Goal: Task Accomplishment & Management: Manage account settings

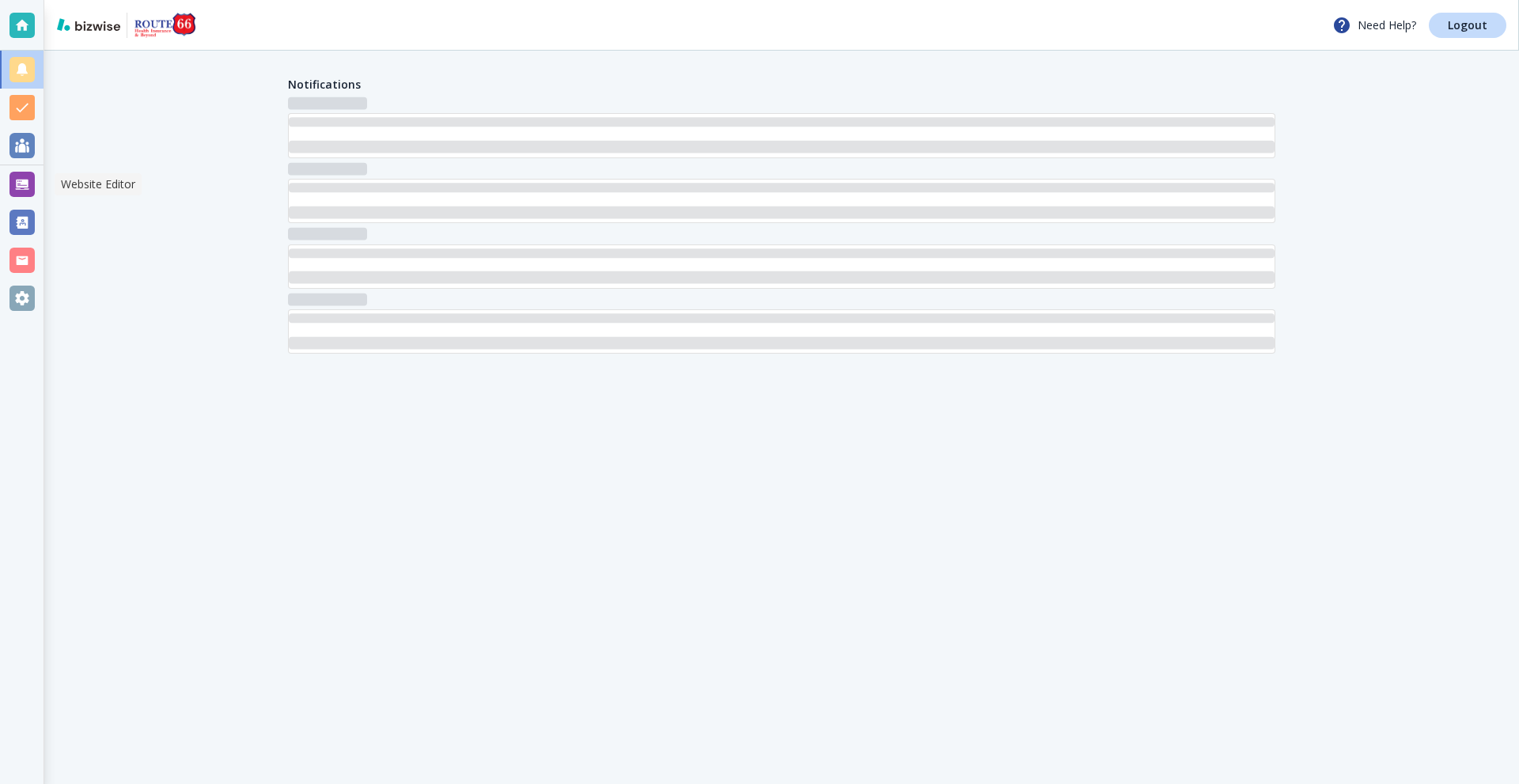
click at [19, 184] on div at bounding box center [22, 185] width 25 height 25
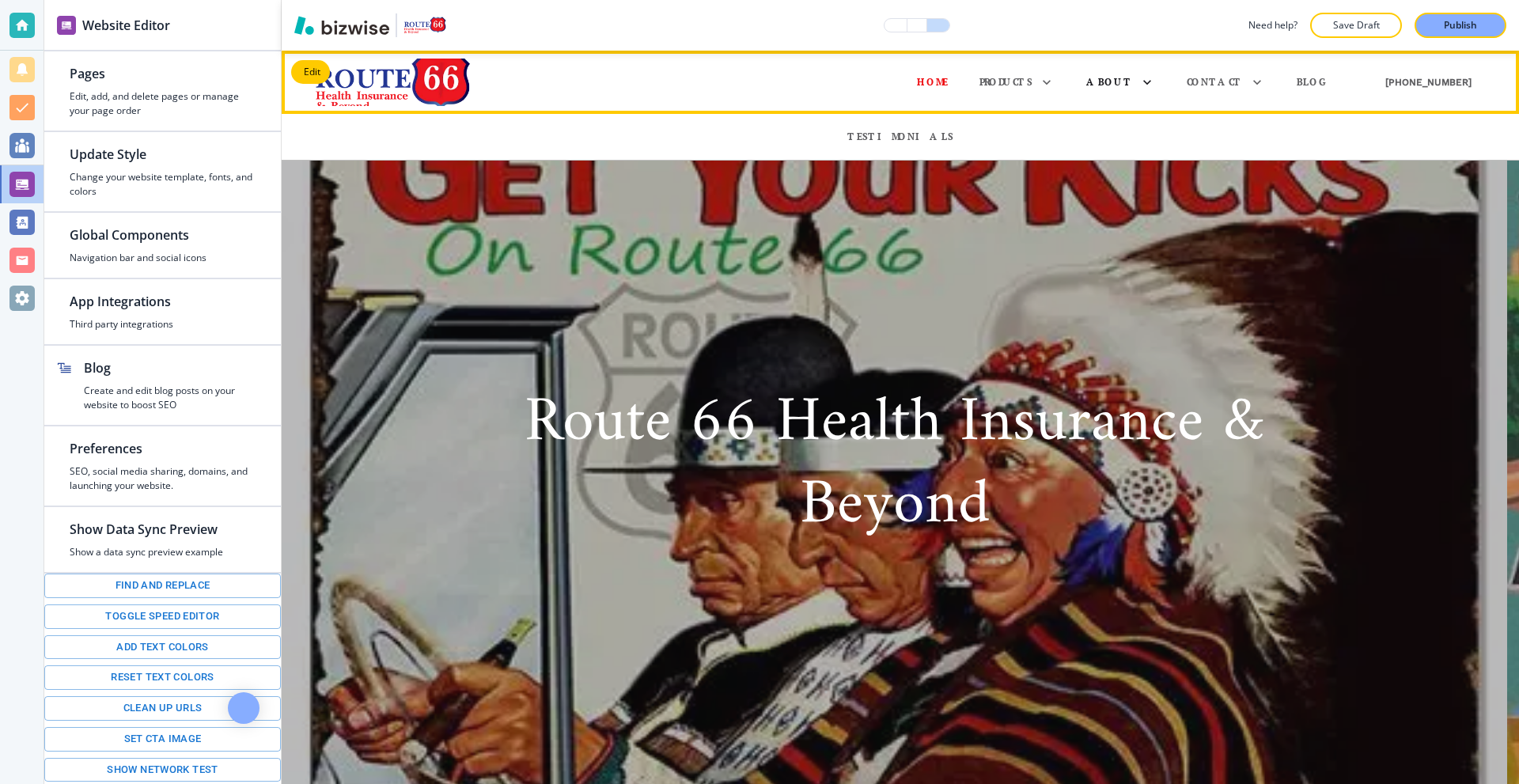
click at [1133, 84] on p "About" at bounding box center [1109, 82] width 46 height 14
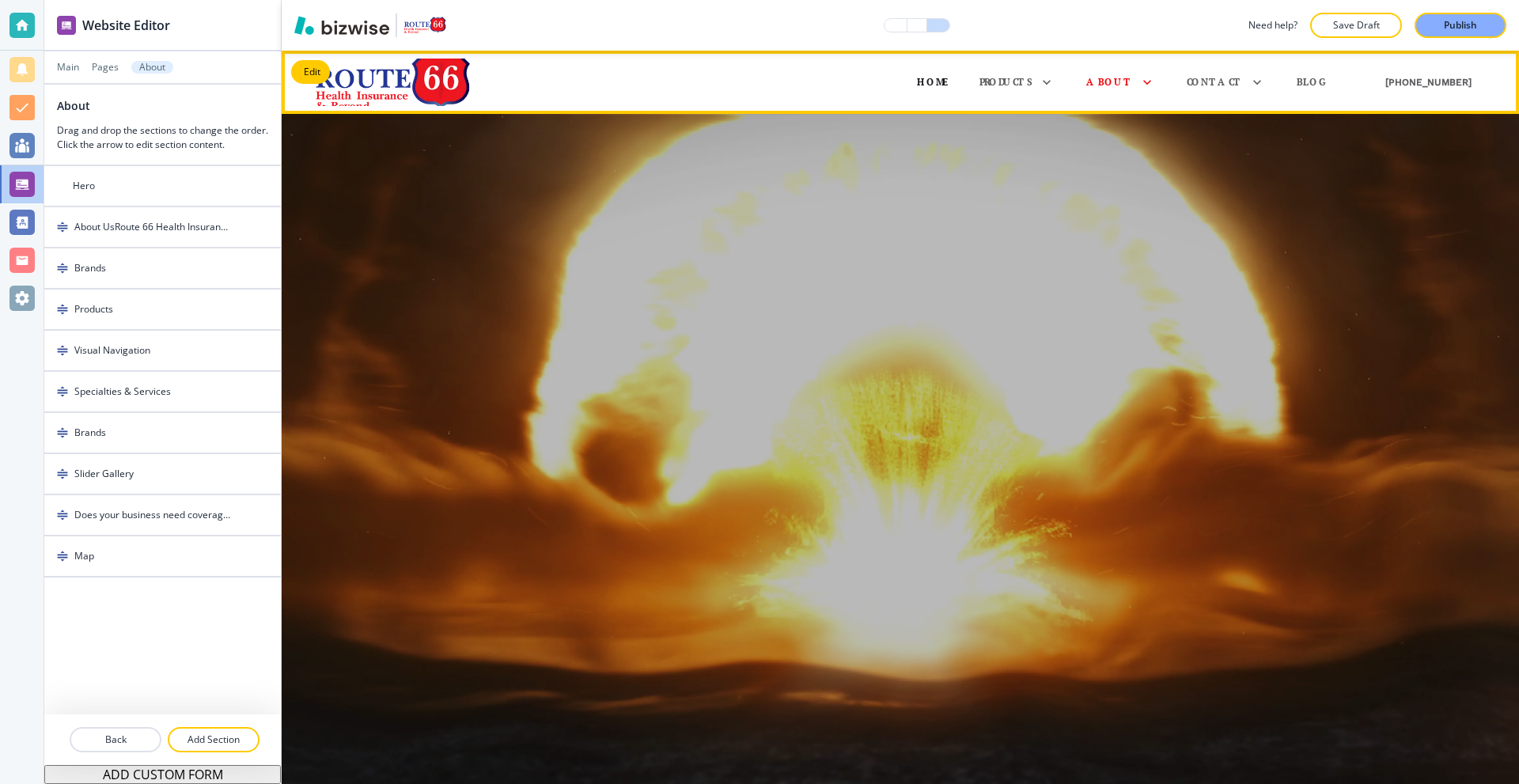
click at [948, 84] on p "Home" at bounding box center [932, 82] width 31 height 14
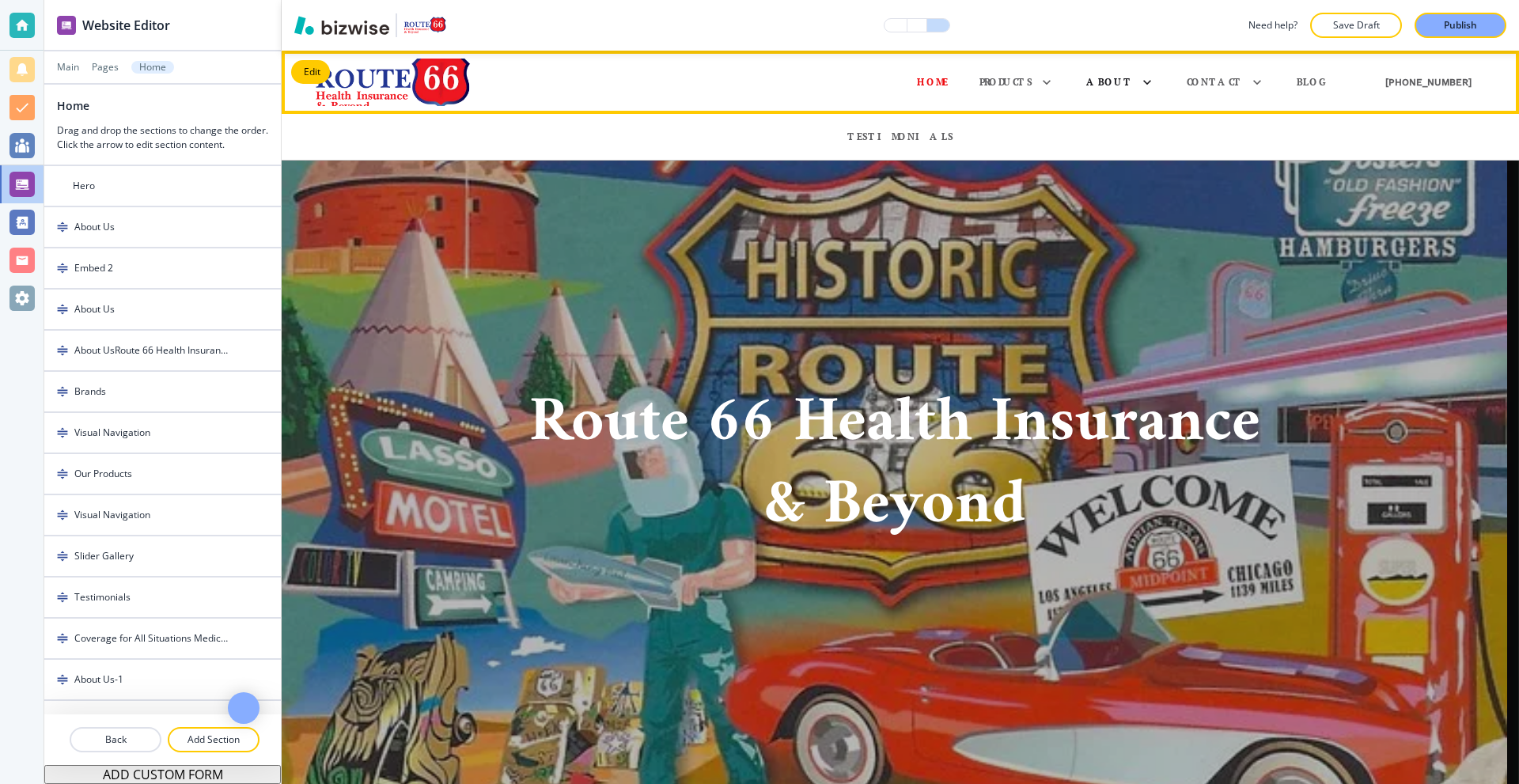
click at [1133, 85] on p "About" at bounding box center [1109, 82] width 46 height 14
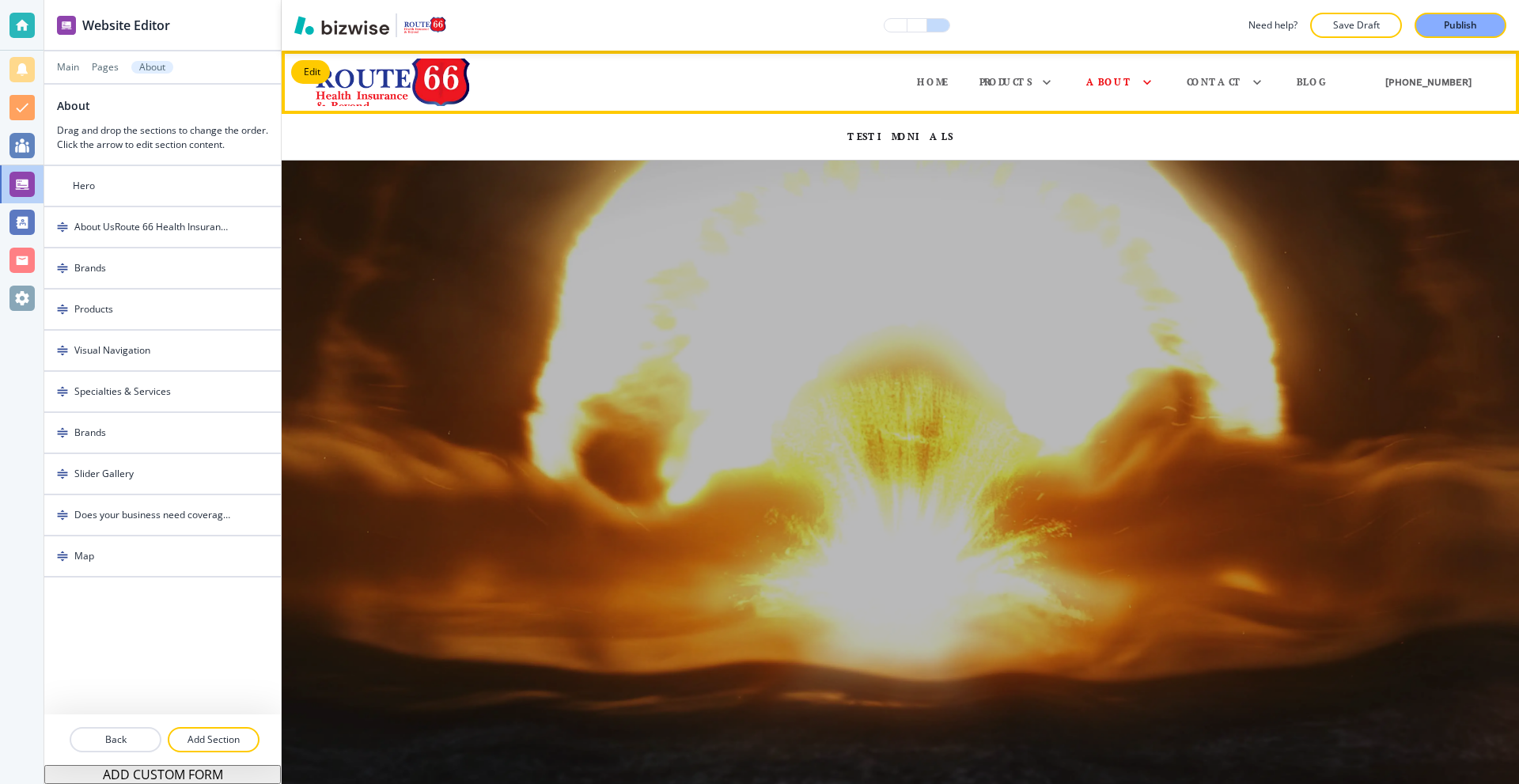
click at [909, 137] on p "Testimonials" at bounding box center [901, 137] width 106 height 14
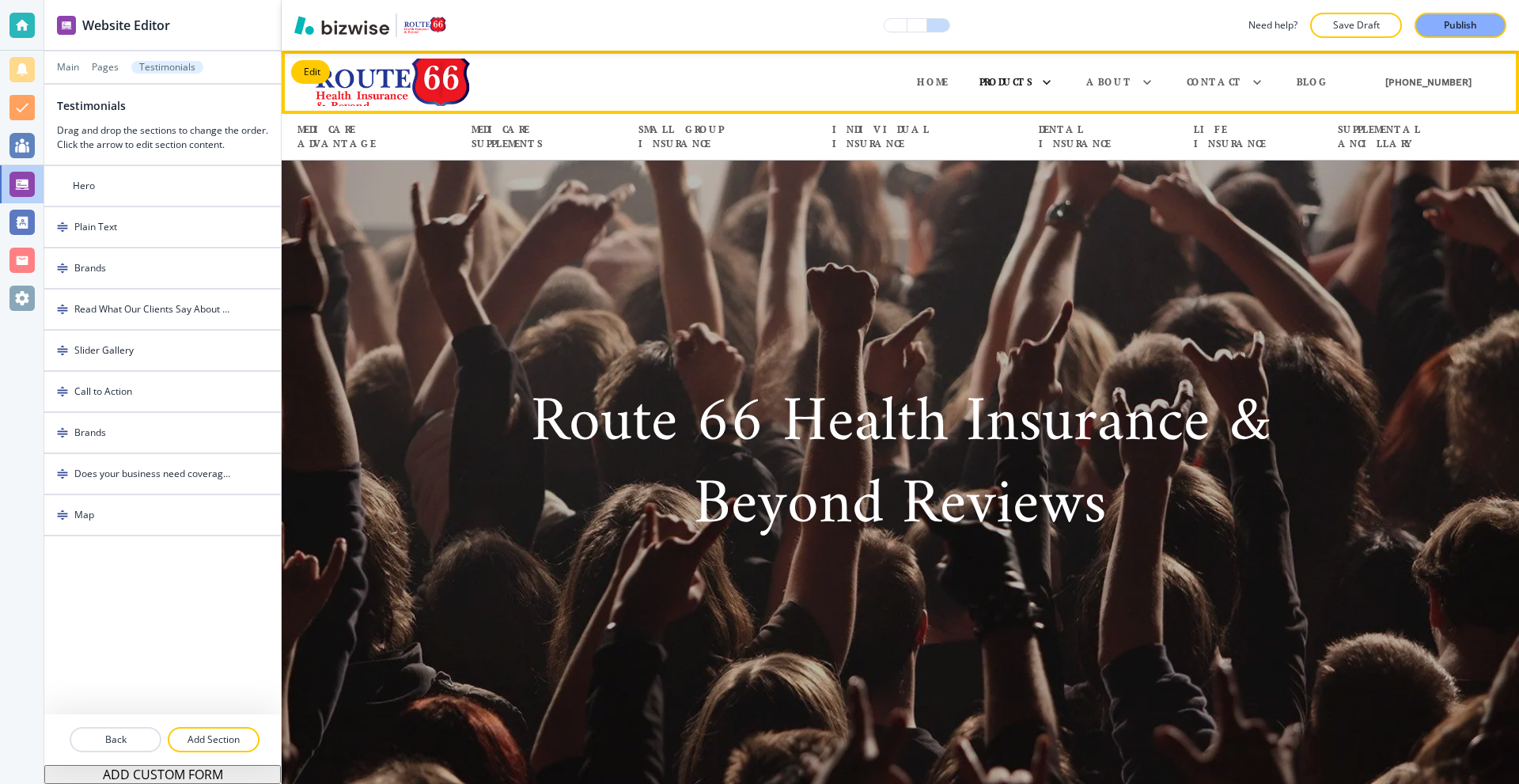
click at [1032, 79] on p "Products" at bounding box center [1005, 82] width 53 height 14
click at [440, 142] on p "Medicare Advantage" at bounding box center [369, 137] width 143 height 29
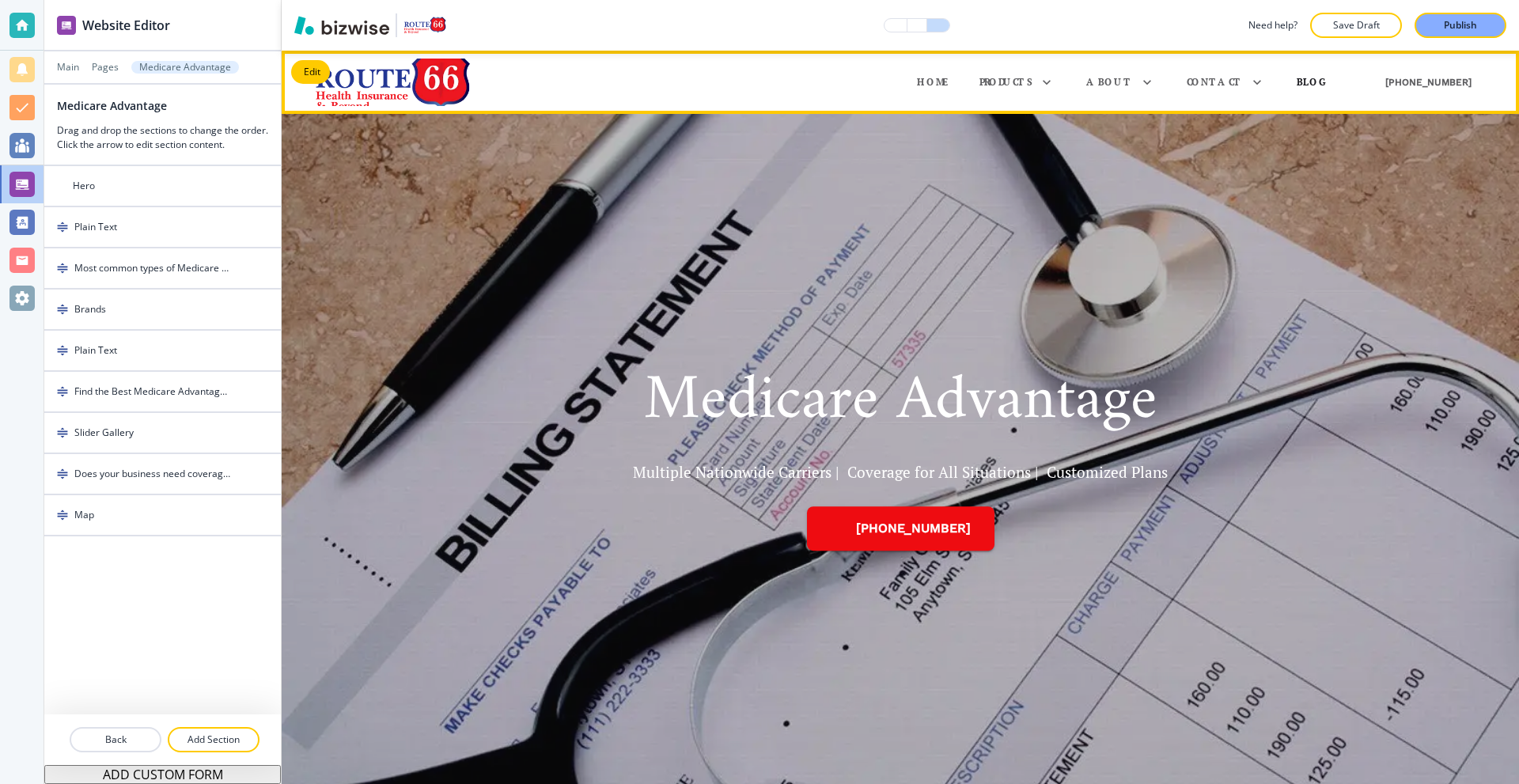
click at [1322, 77] on p "Blog" at bounding box center [1312, 82] width 32 height 14
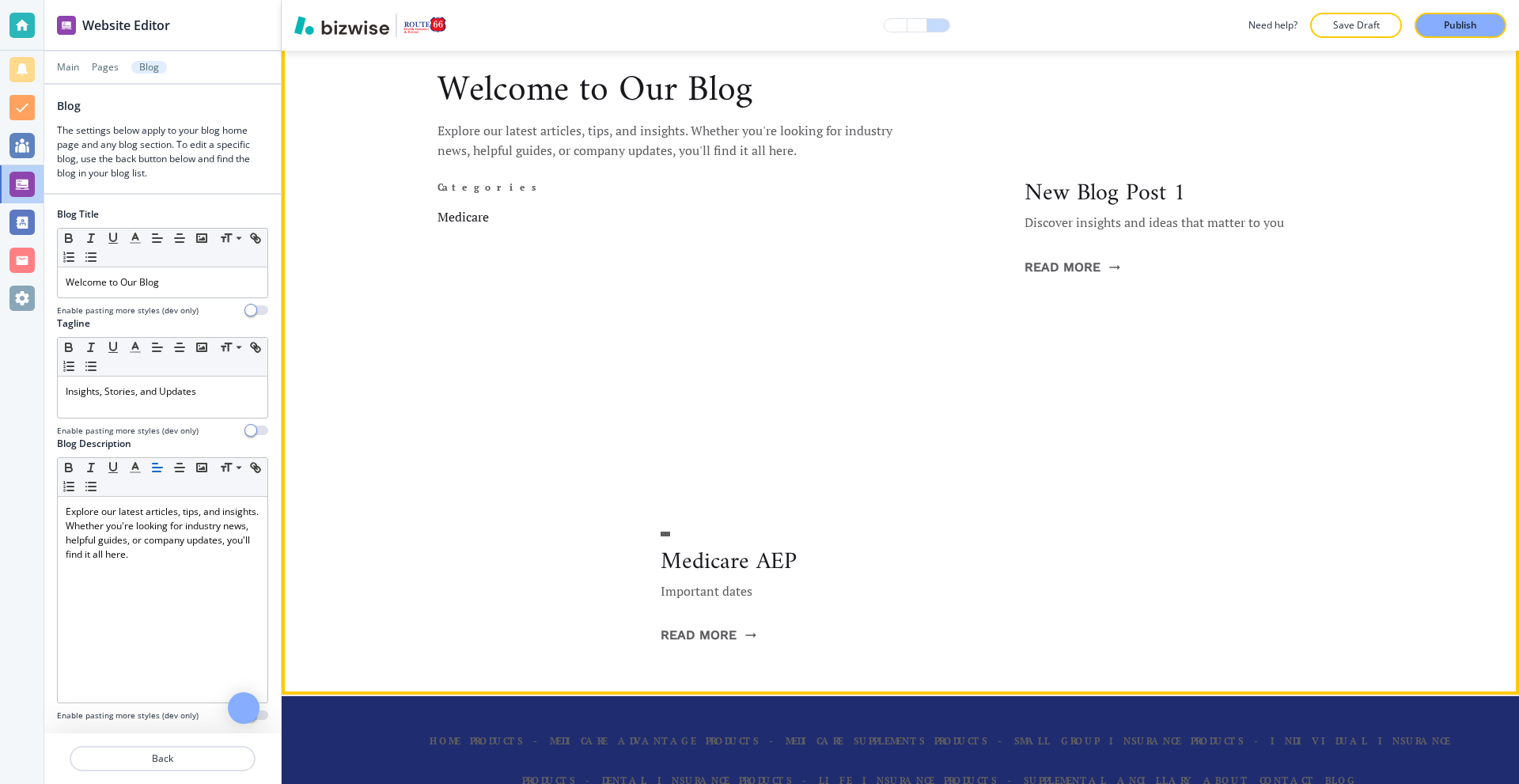
scroll to position [142, 0]
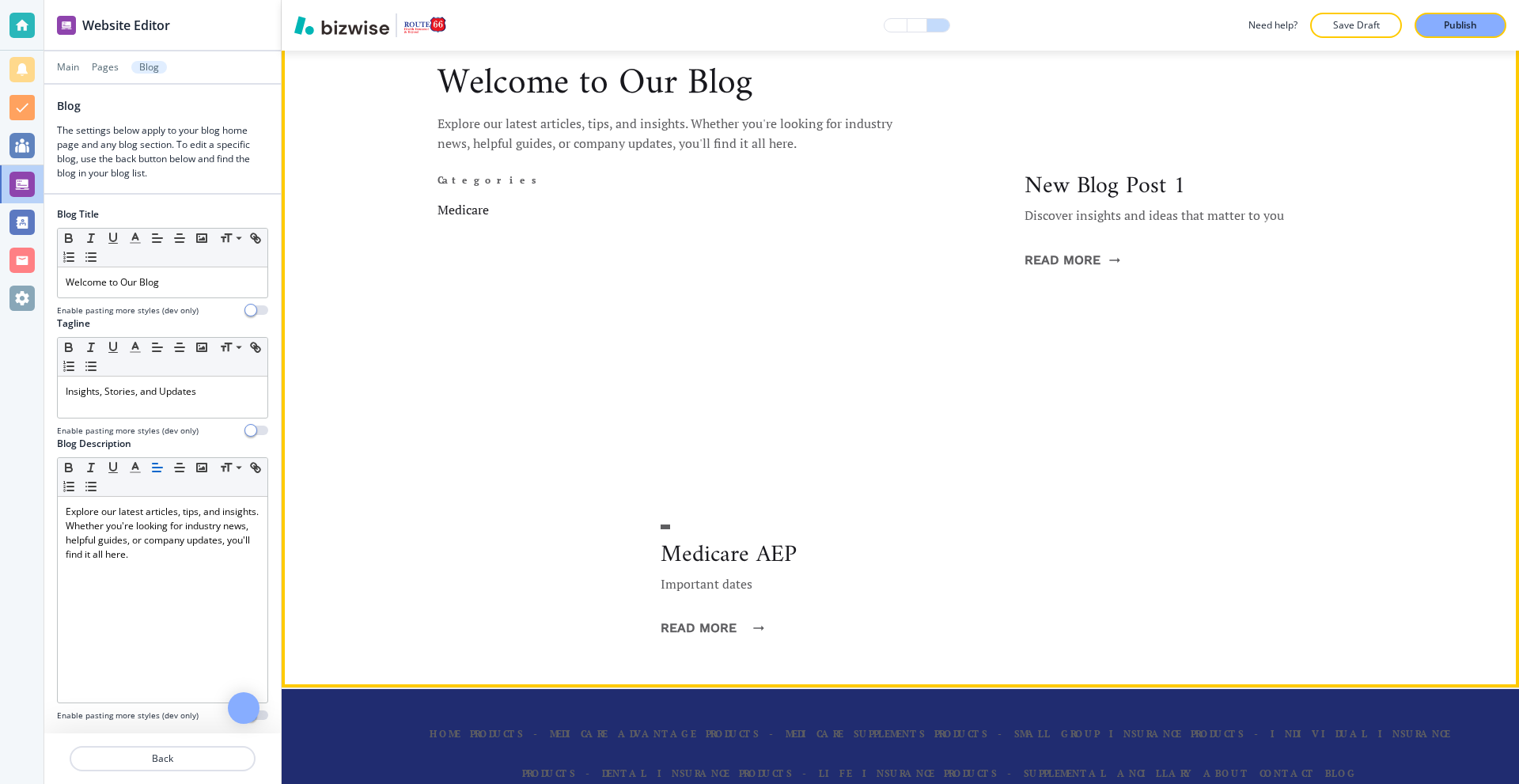
click at [718, 627] on button "Read More" at bounding box center [708, 627] width 95 height 43
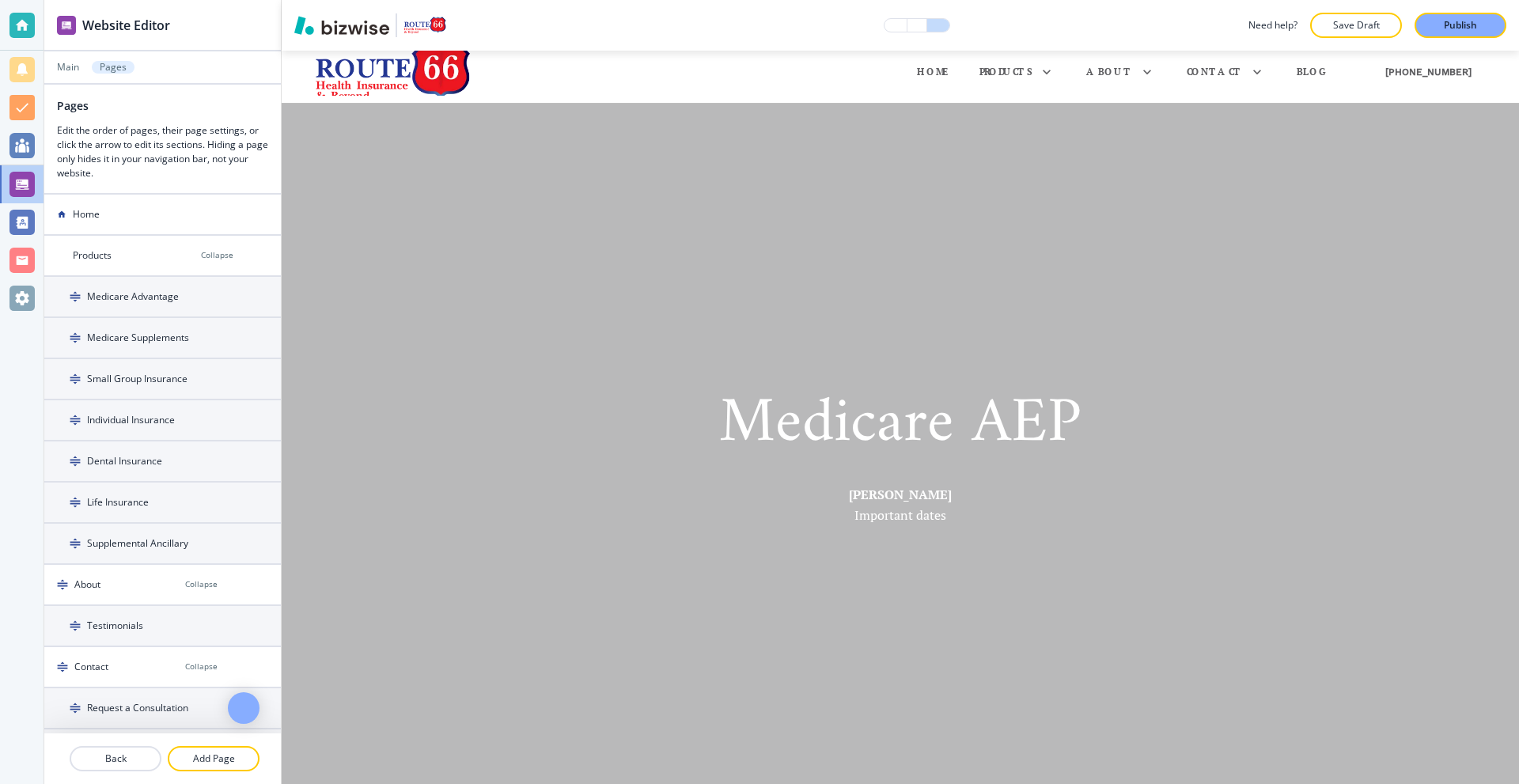
scroll to position [0, 0]
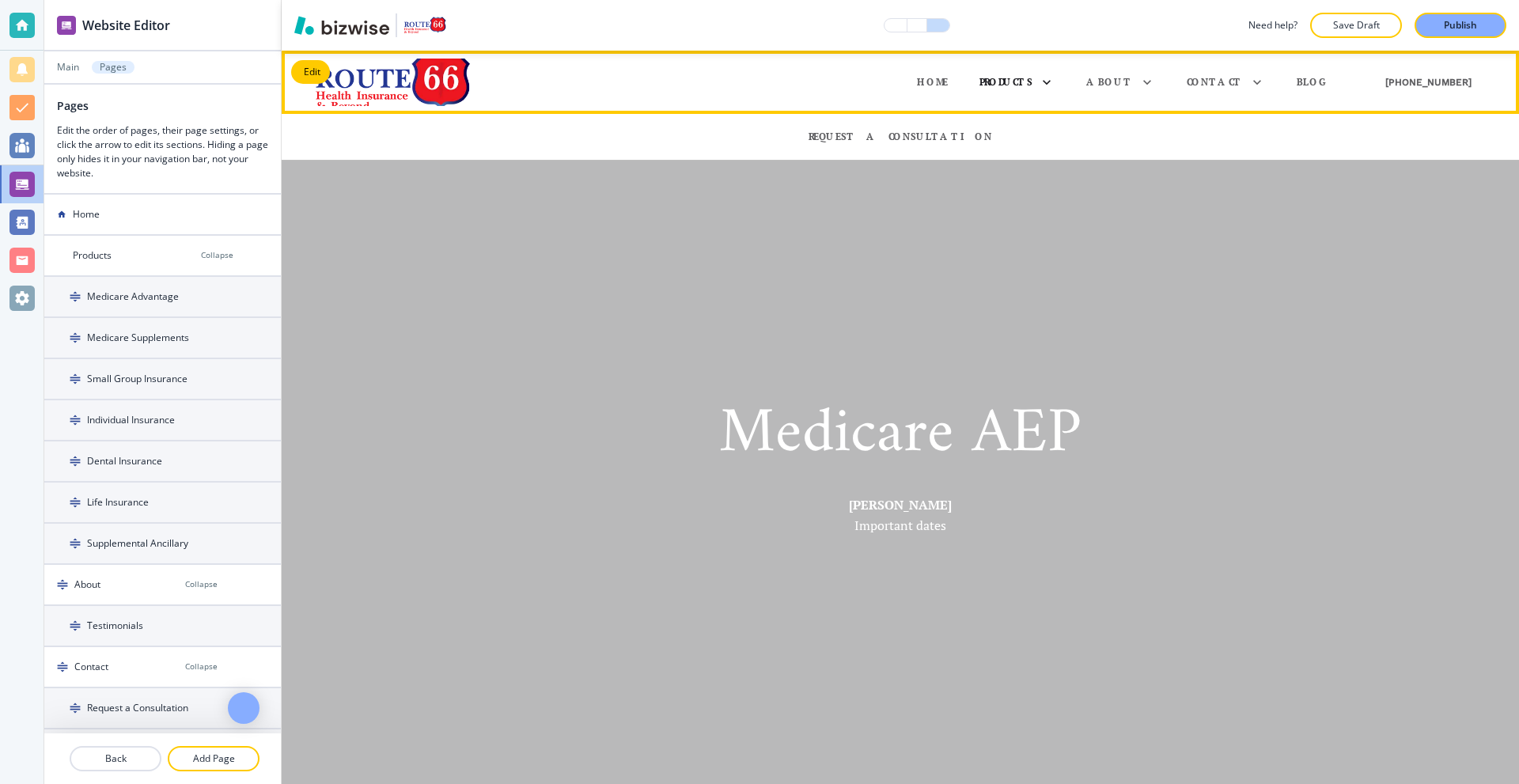
click at [1032, 78] on p "Products" at bounding box center [1005, 82] width 53 height 14
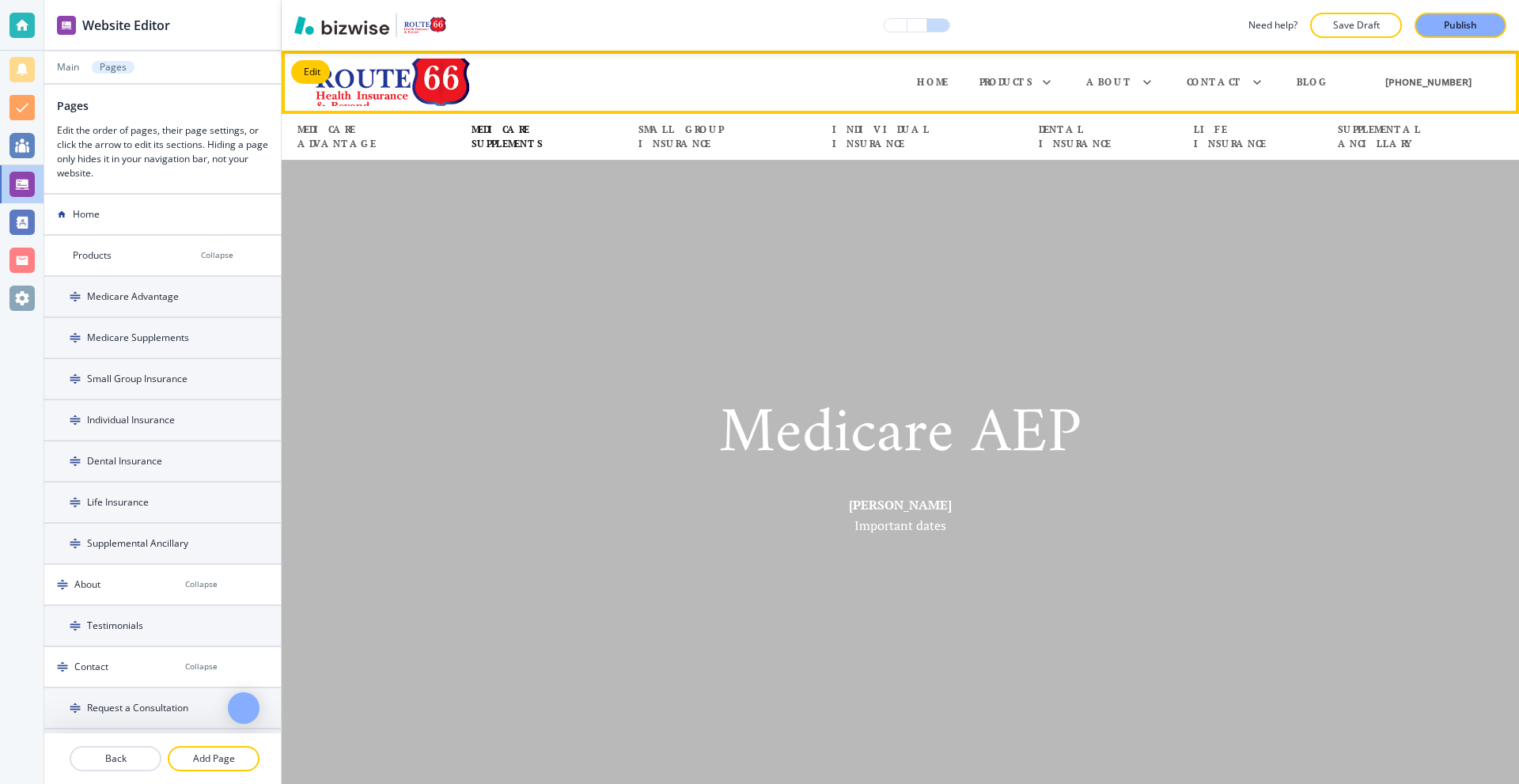
click at [606, 136] on p "Medicare Supplements" at bounding box center [539, 137] width 135 height 29
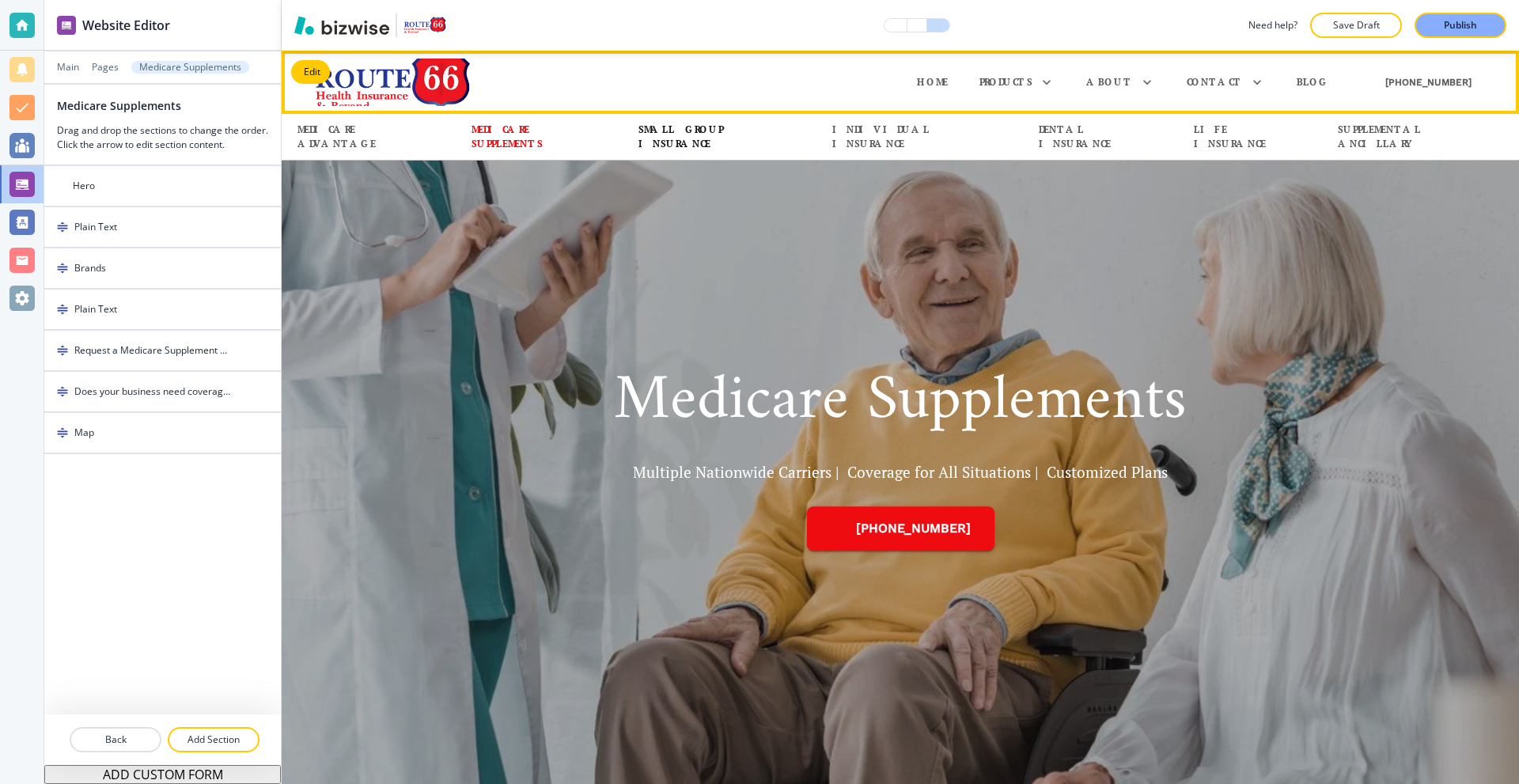
click at [751, 132] on p "Small Group Insurance" at bounding box center [719, 137] width 162 height 29
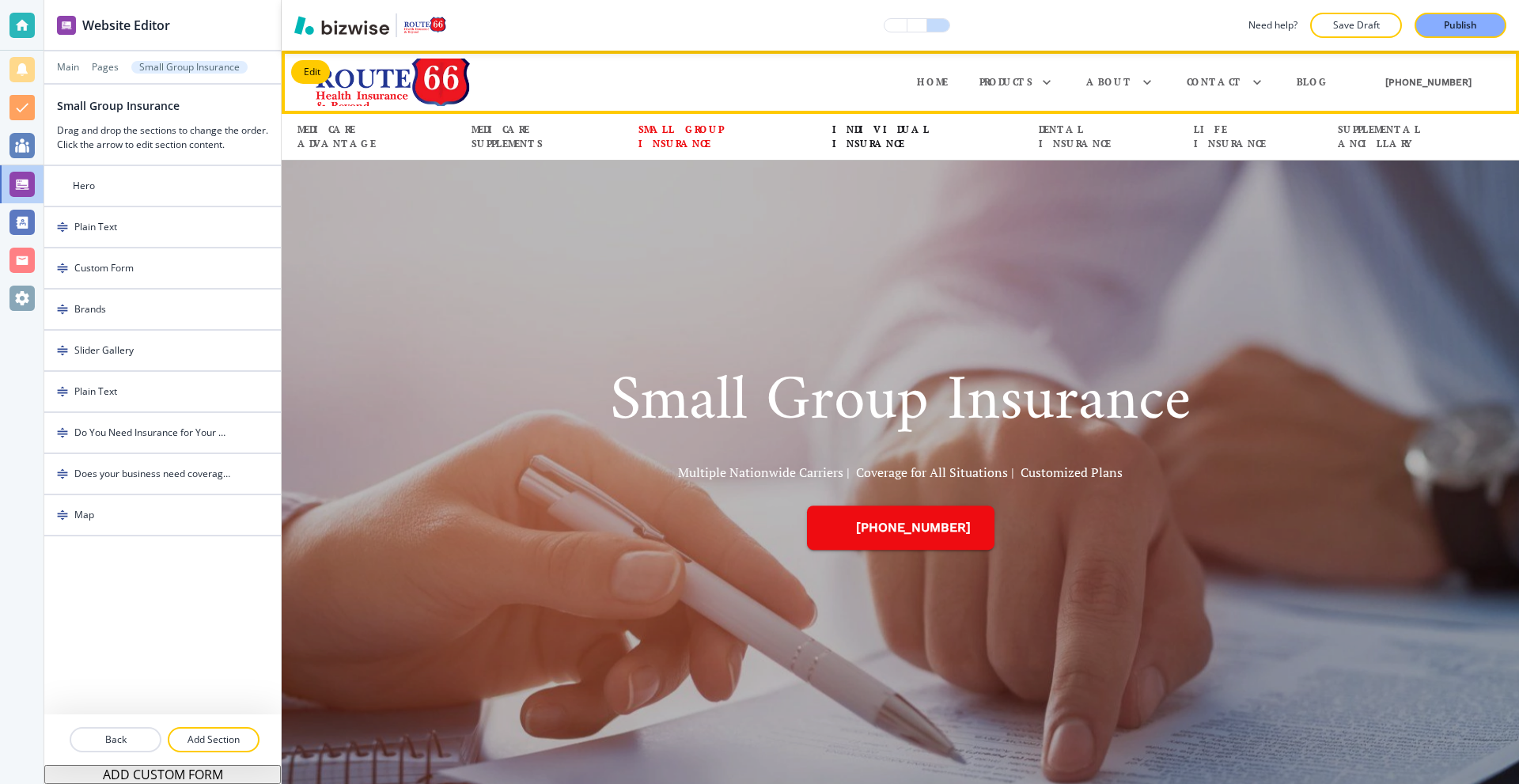
click at [921, 134] on p "Individual Insurance" at bounding box center [919, 137] width 175 height 29
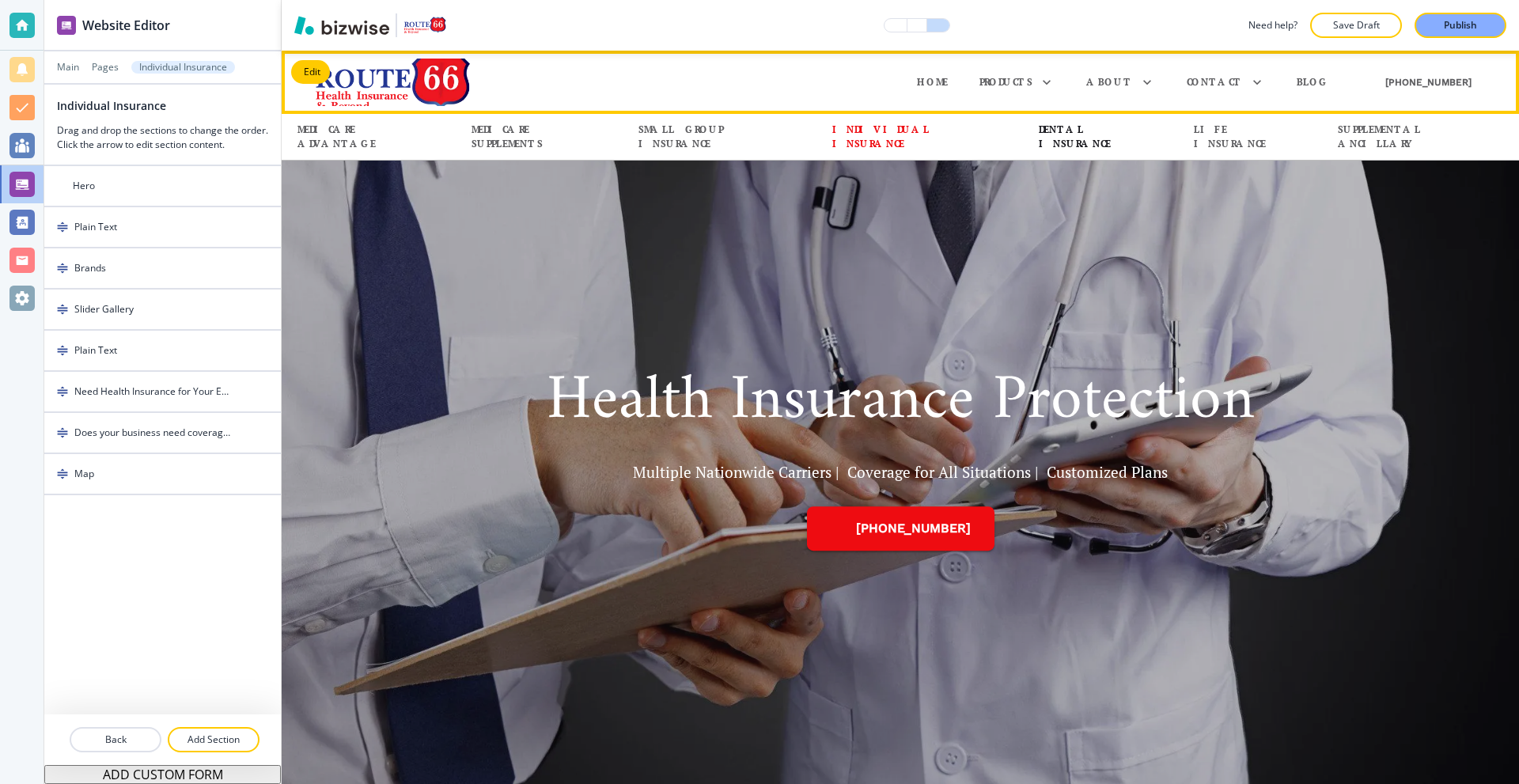
click at [1053, 132] on p "Dental Insurance" at bounding box center [1101, 137] width 123 height 29
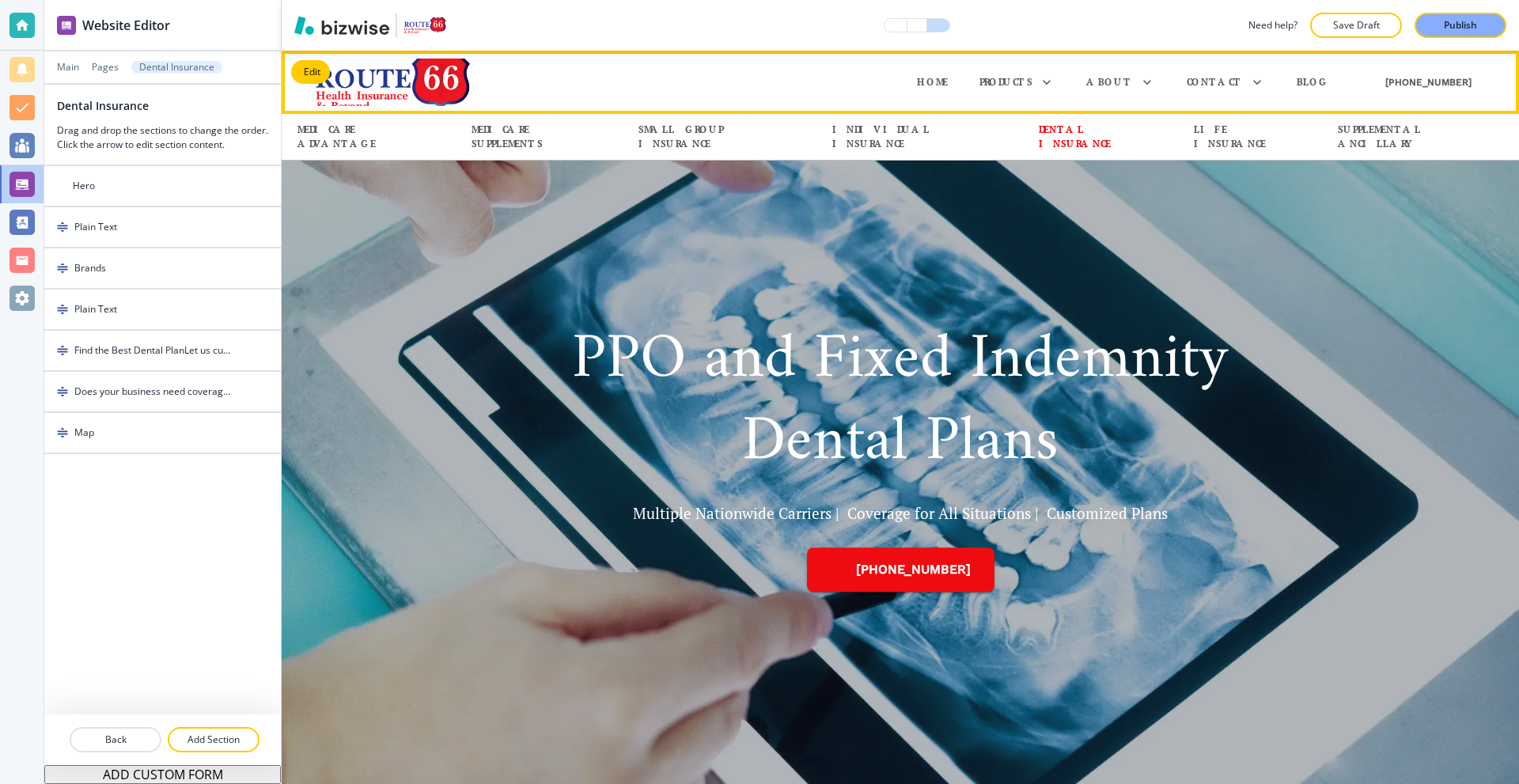
click at [1195, 146] on div "Life Insurance" at bounding box center [1250, 137] width 144 height 47
click at [1193, 137] on p "Life Insurance" at bounding box center [1249, 137] width 112 height 29
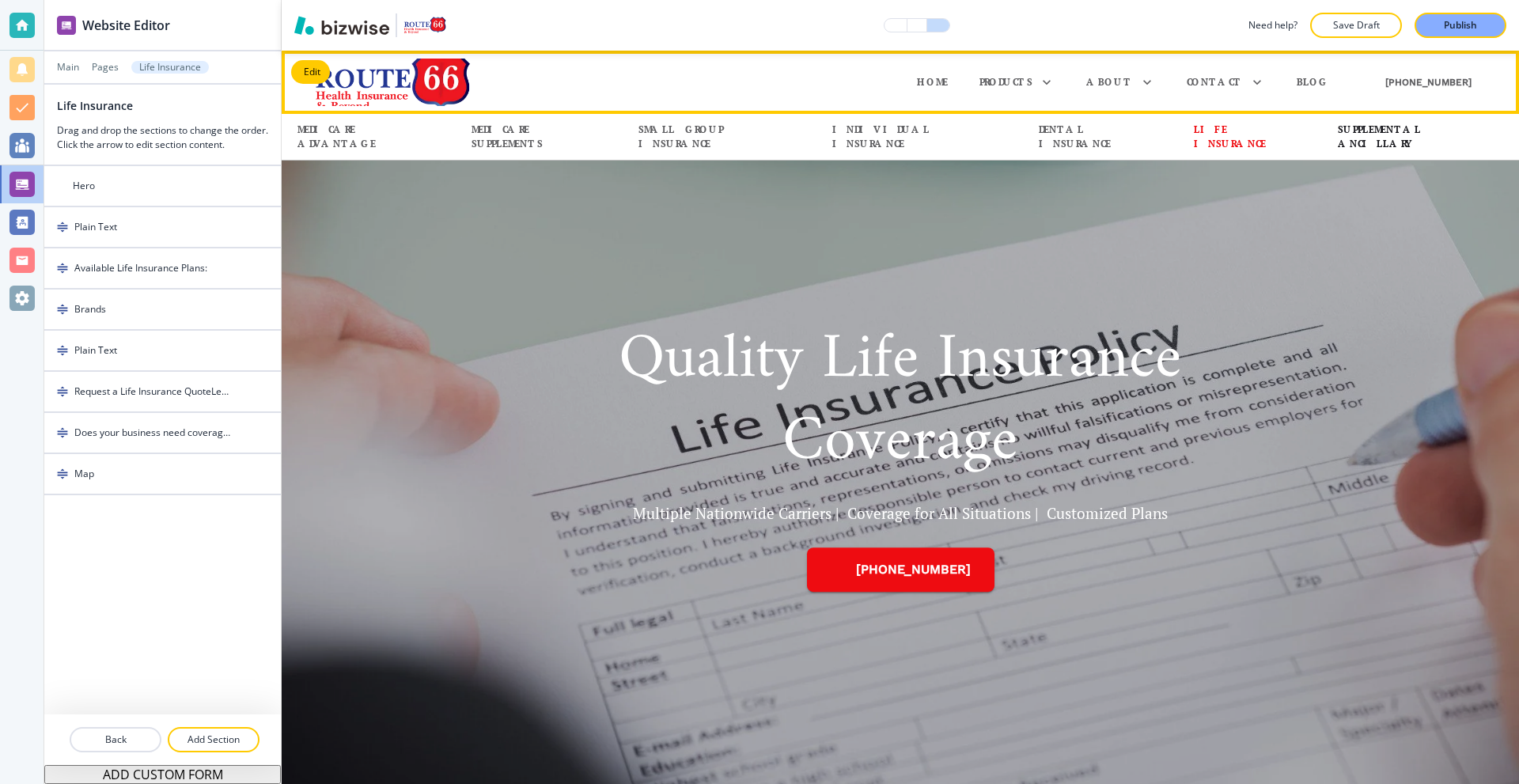
click at [1338, 137] on p "Supplemental Ancillary" at bounding box center [1420, 137] width 165 height 29
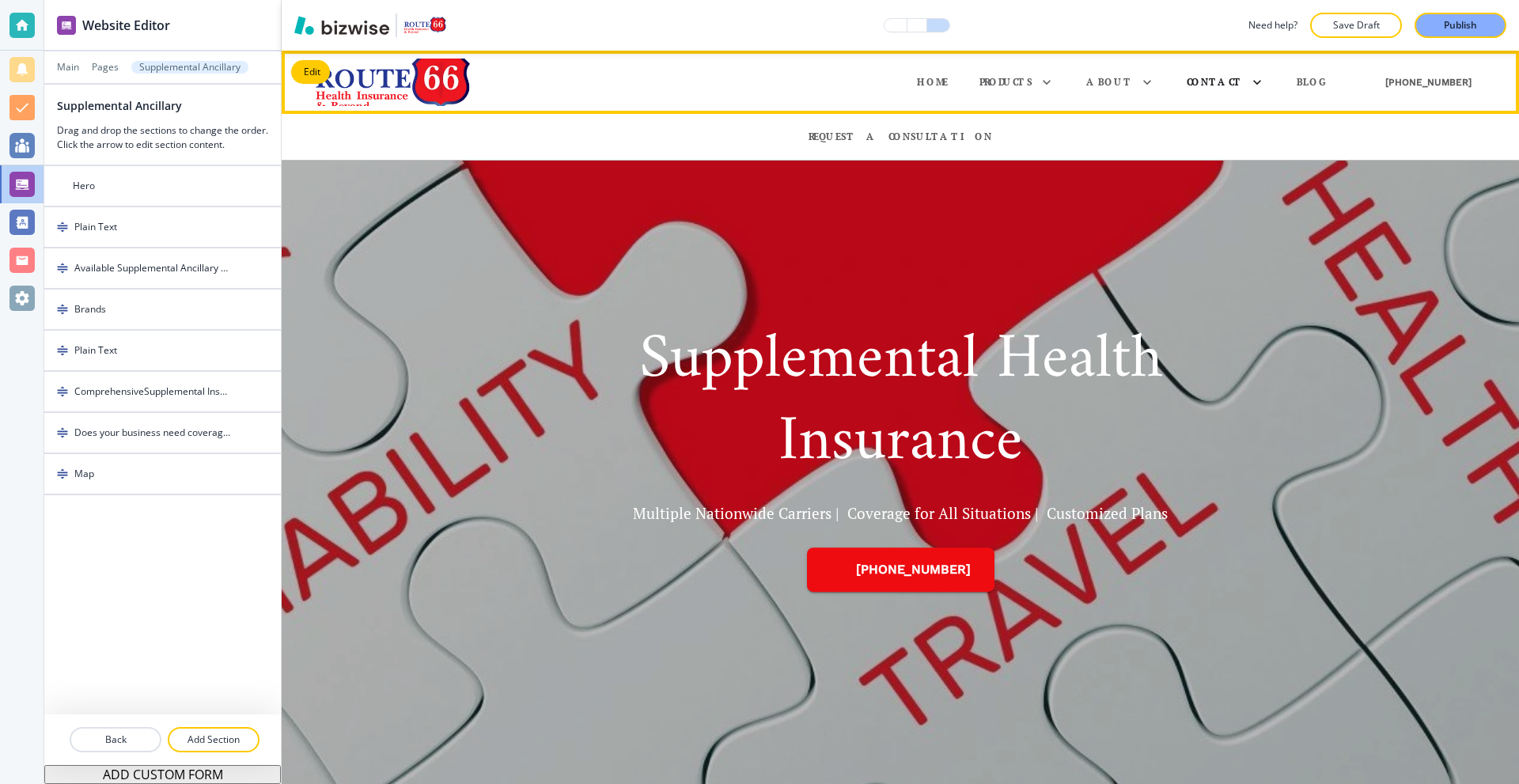
click at [1219, 83] on p "Contact" at bounding box center [1215, 82] width 57 height 14
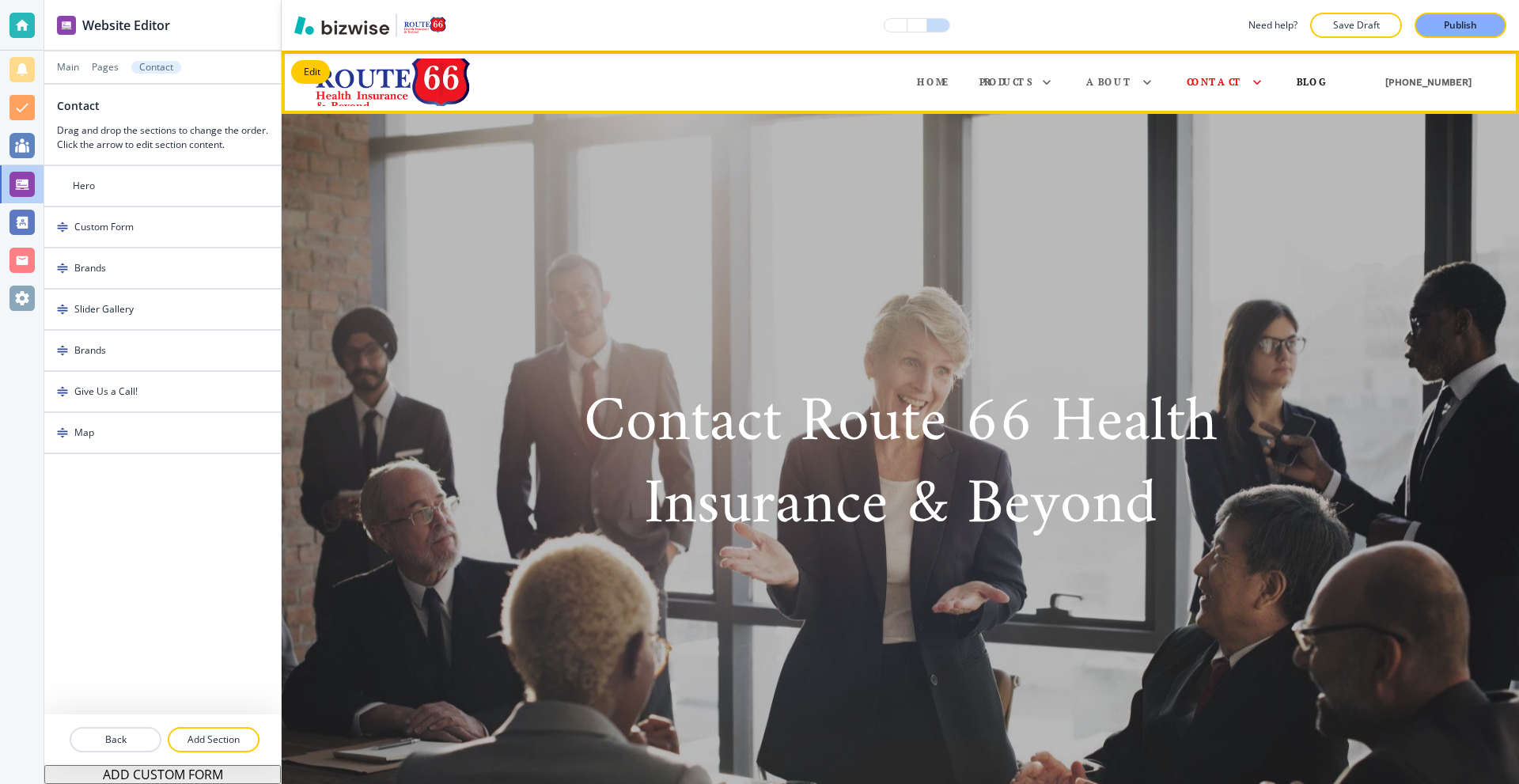
click at [1325, 76] on p "Blog" at bounding box center [1312, 82] width 32 height 14
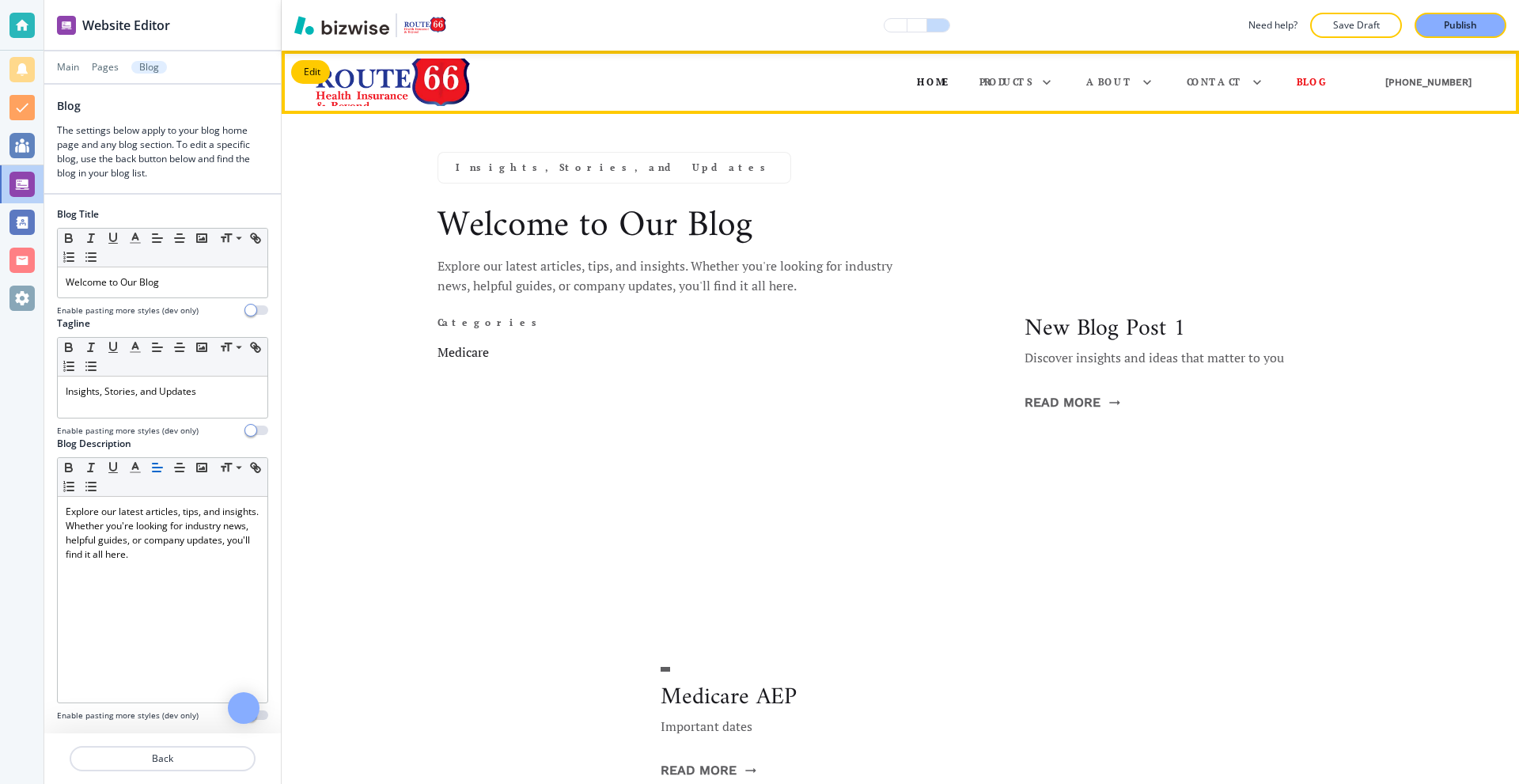
click at [948, 83] on p "Home" at bounding box center [932, 82] width 31 height 14
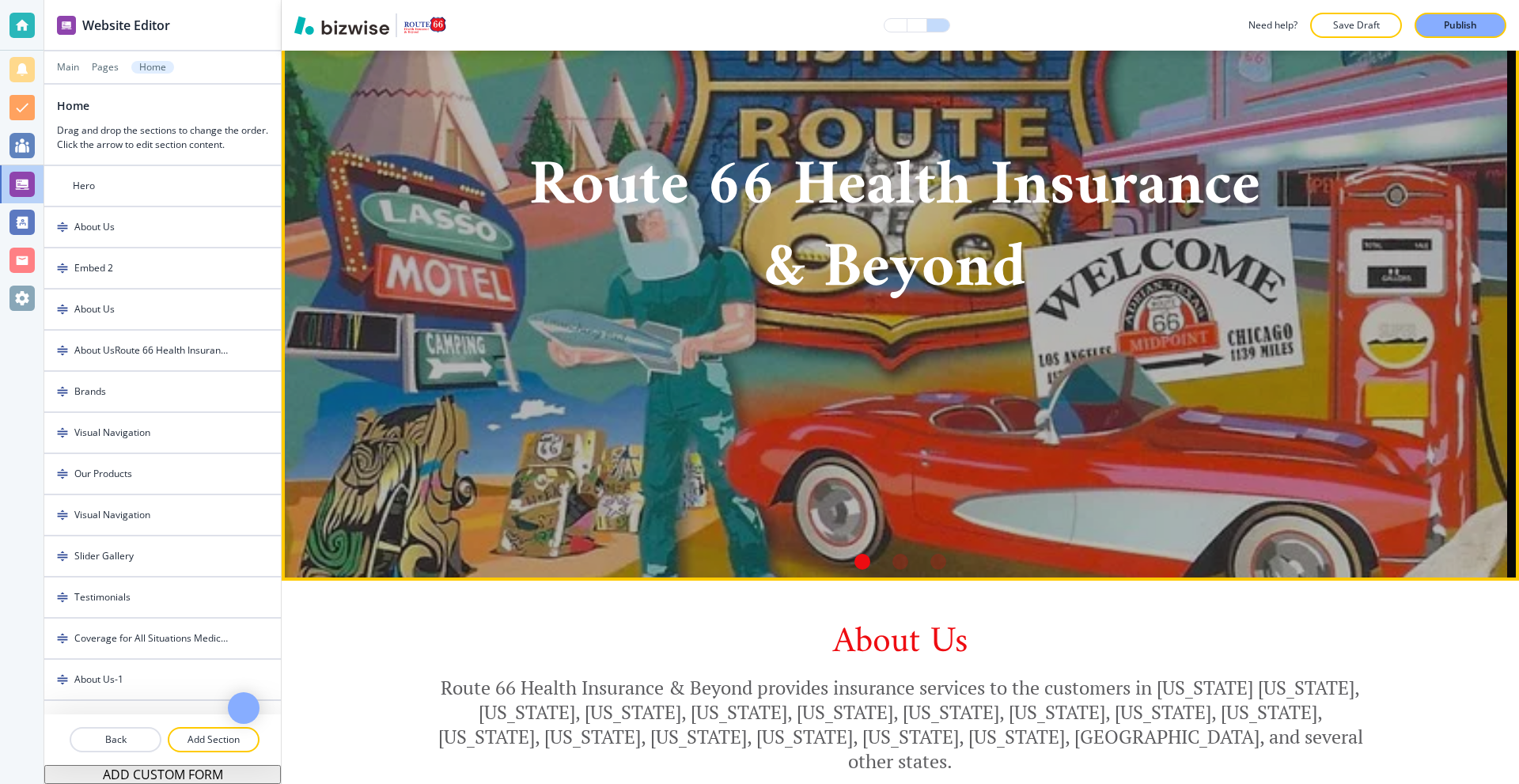
scroll to position [237, 0]
click at [896, 559] on div "Go to slide 2" at bounding box center [900, 561] width 16 height 16
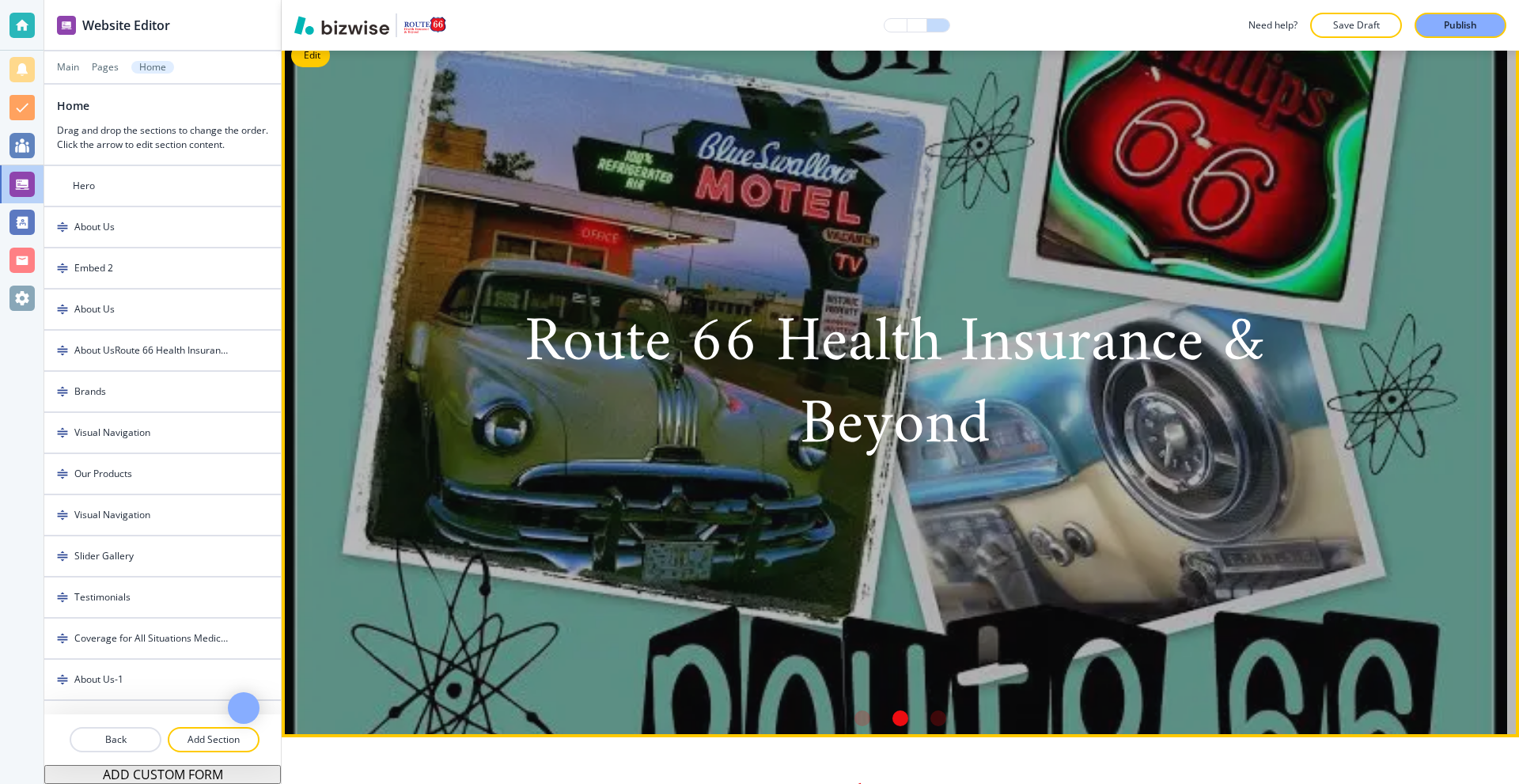
scroll to position [79, 0]
click at [926, 729] on li "Go to slide 3" at bounding box center [938, 718] width 38 height 38
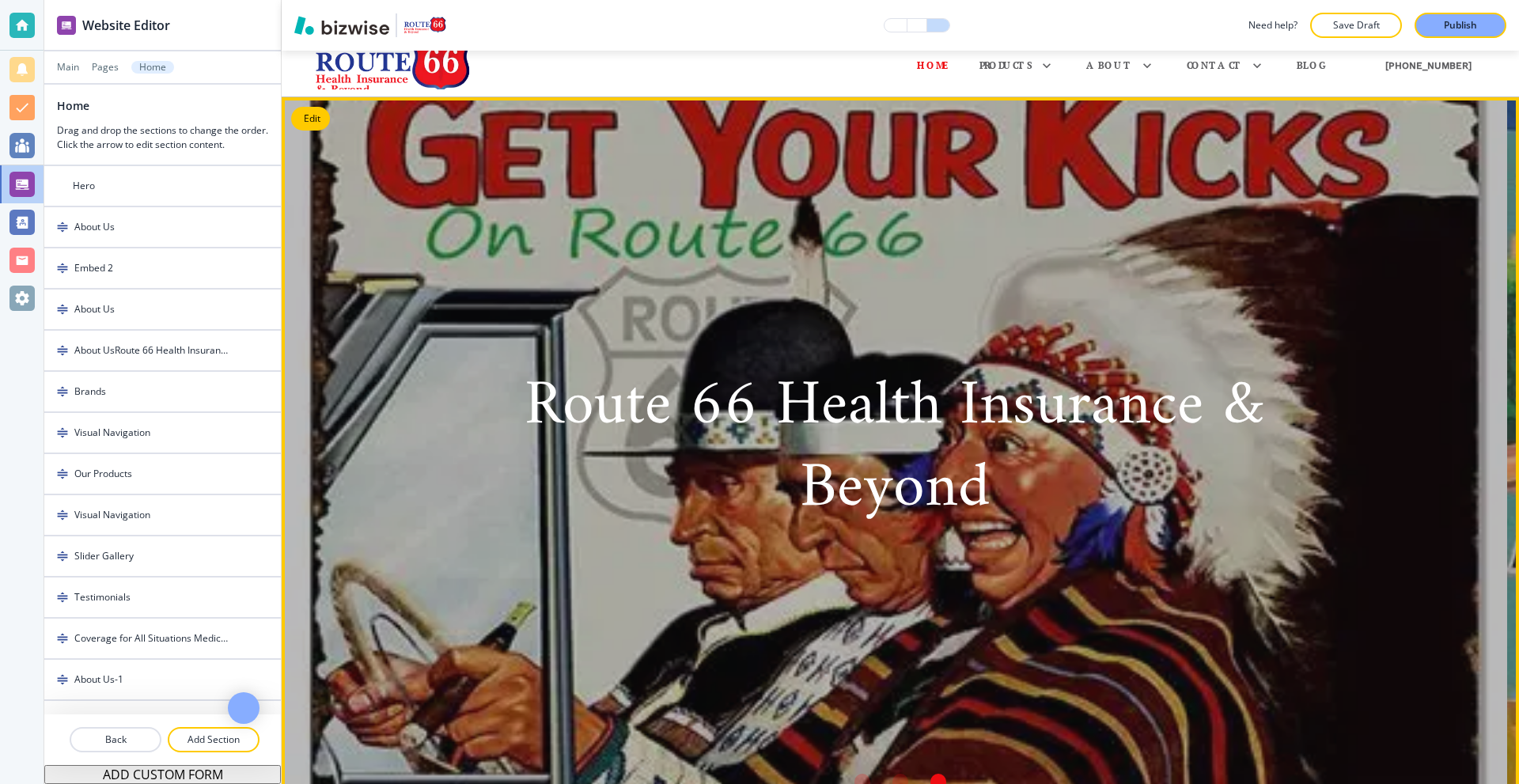
scroll to position [0, 0]
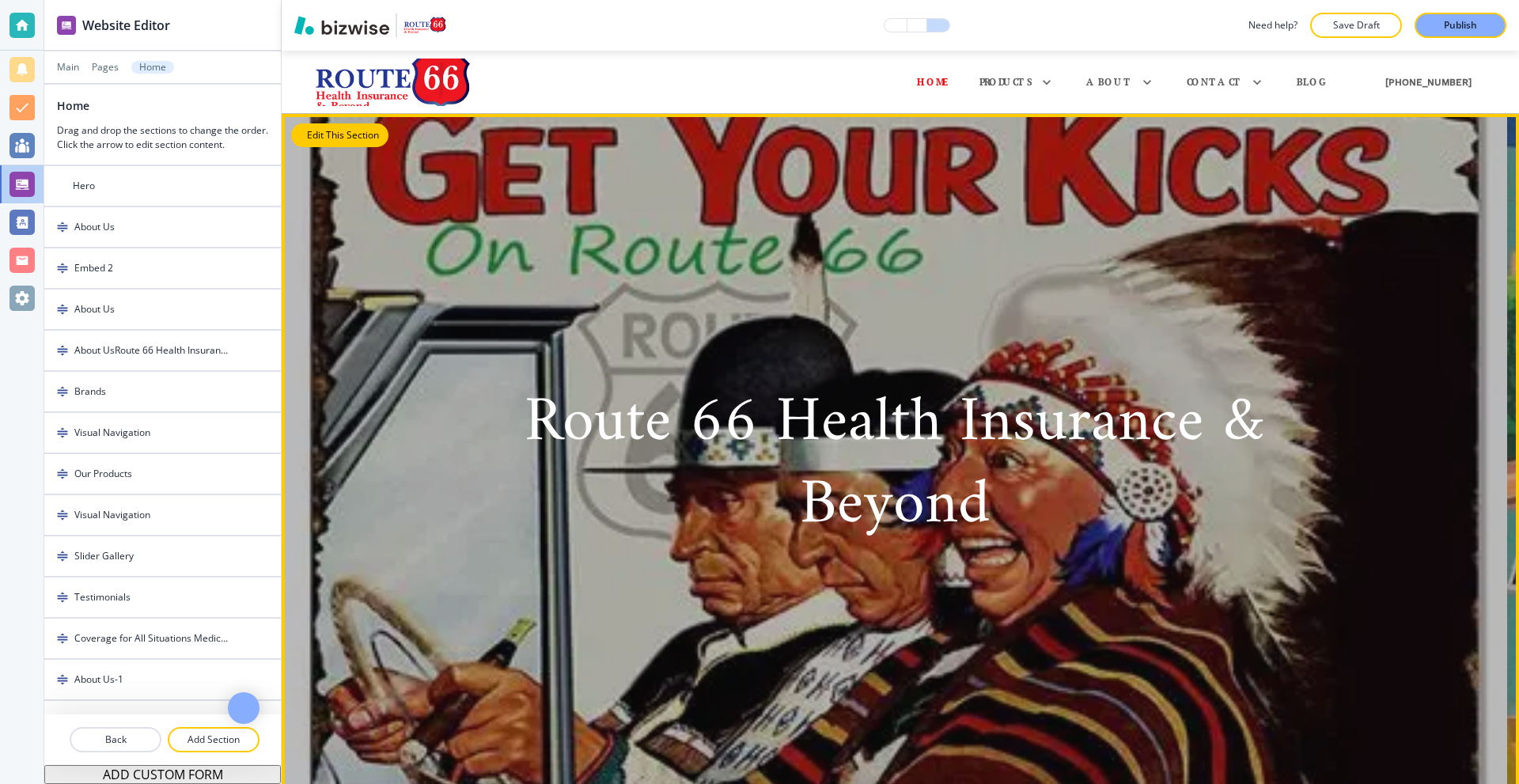
click at [310, 136] on button "Edit This Section" at bounding box center [339, 135] width 97 height 24
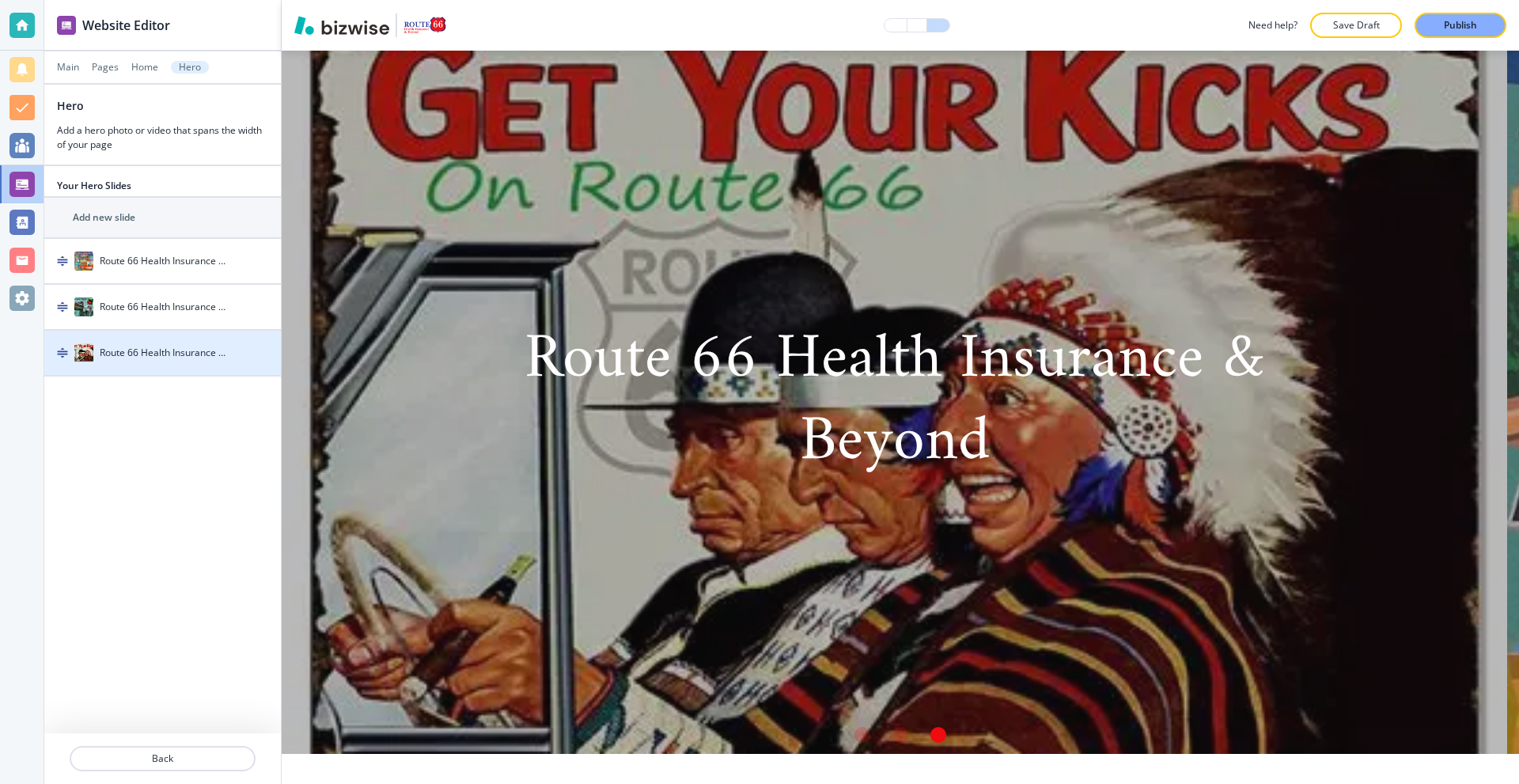
click at [175, 352] on h4 "Route 66 Health Insurance & Beyond" at bounding box center [163, 352] width 127 height 14
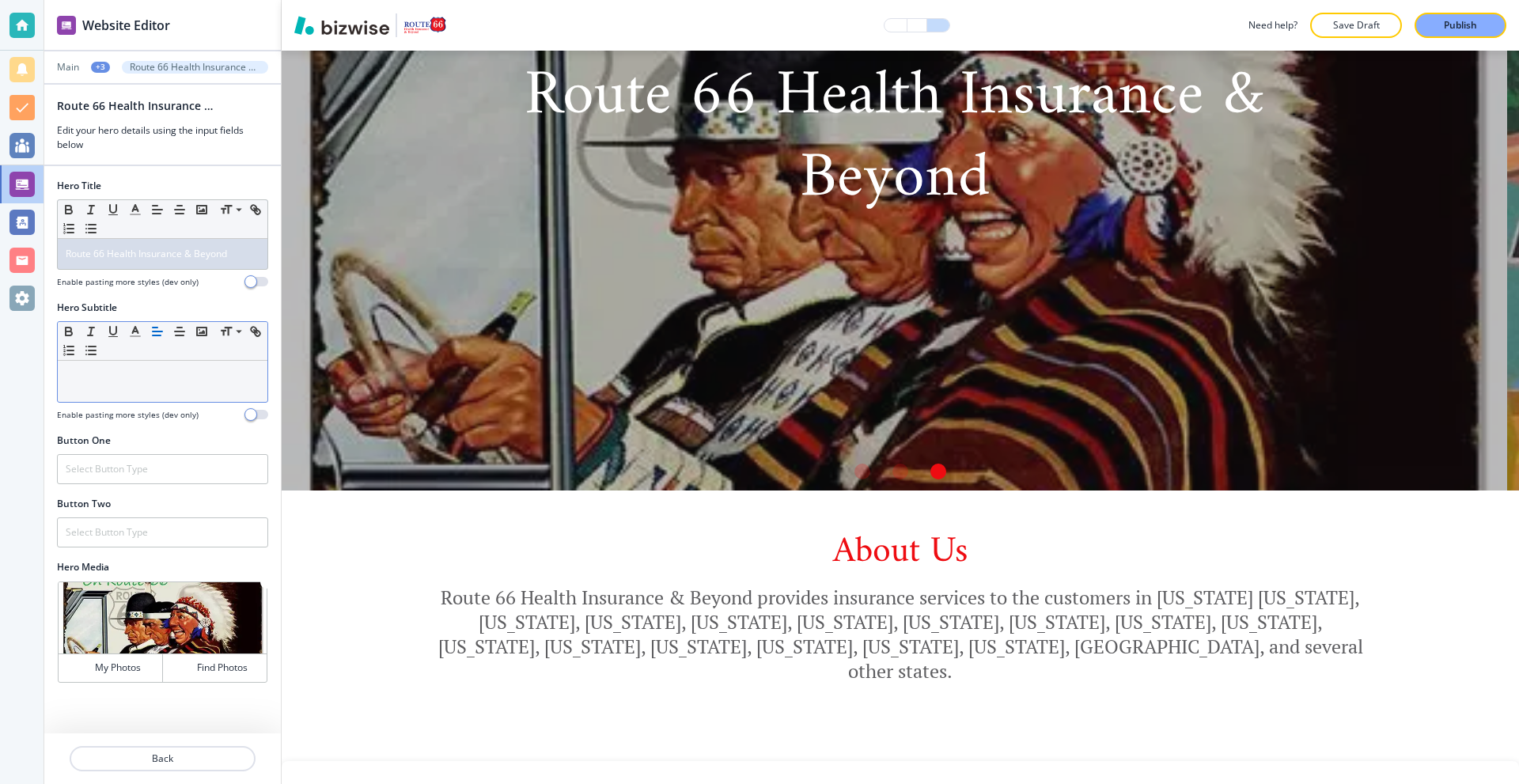
scroll to position [332, 0]
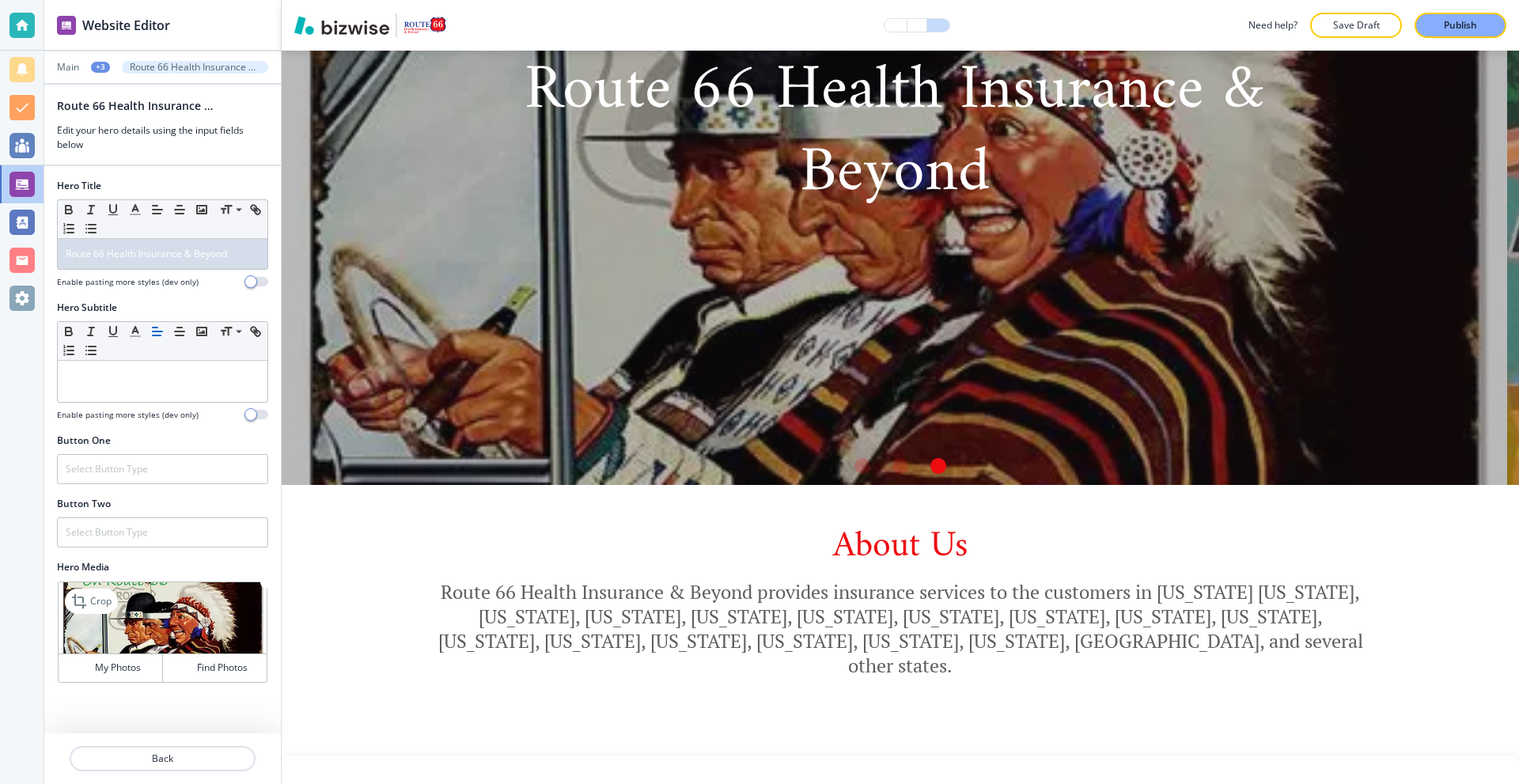
click at [201, 618] on img at bounding box center [162, 617] width 208 height 72
click at [121, 659] on button "My Photos" at bounding box center [110, 668] width 105 height 28
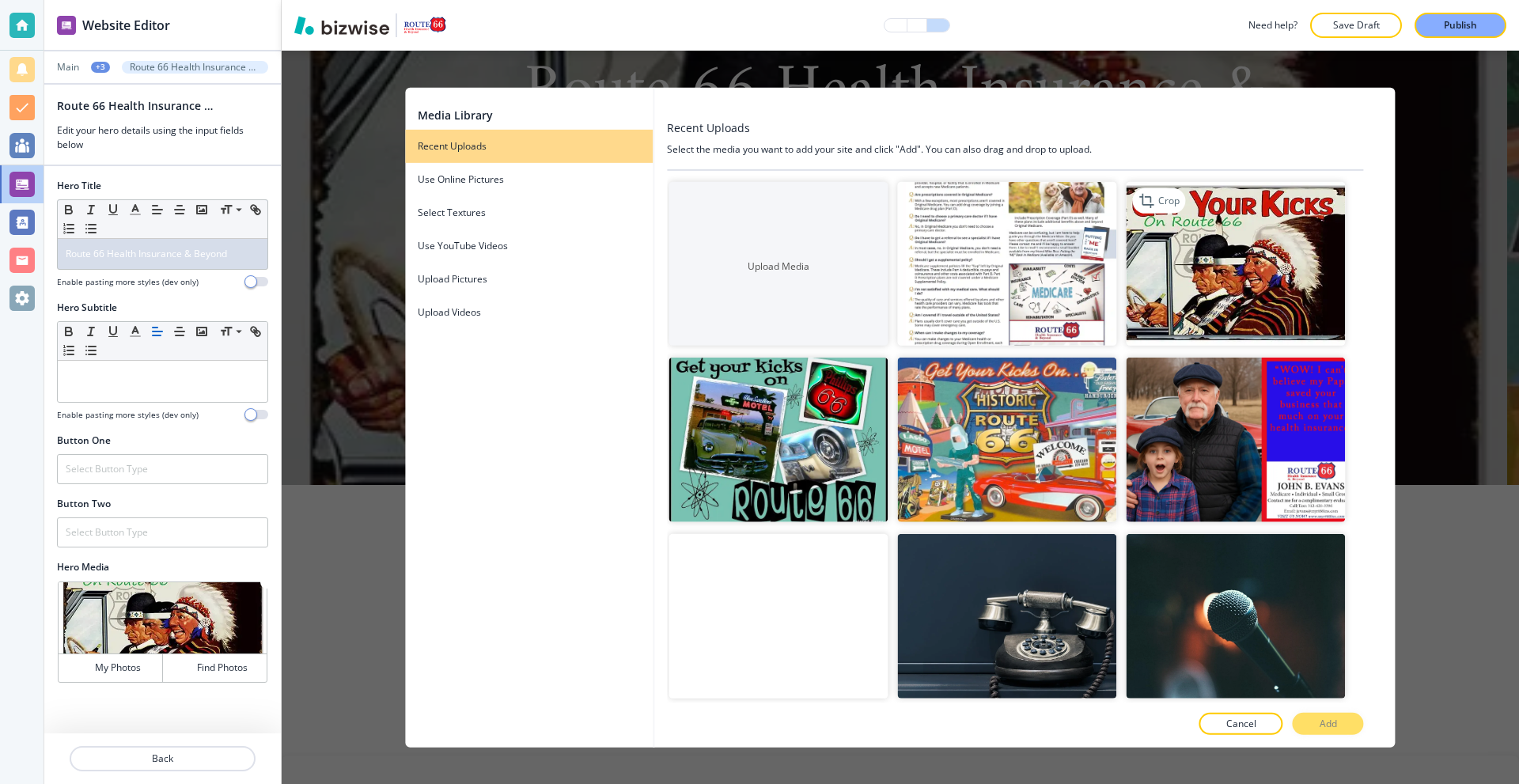
click at [1236, 217] on img "button" at bounding box center [1236, 263] width 219 height 164
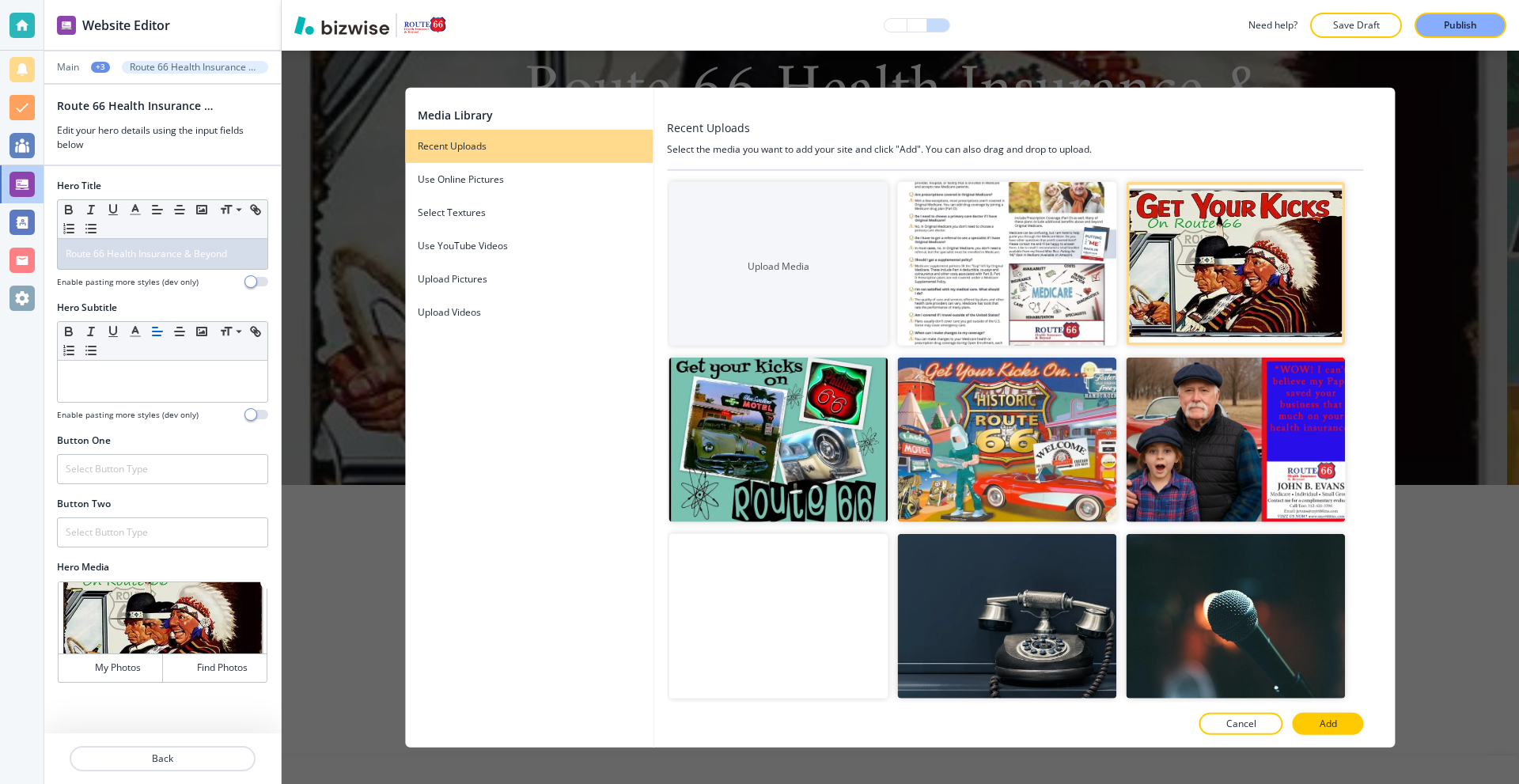
click at [1156, 47] on div "Need help? Save Draft Publish" at bounding box center [900, 25] width 1237 height 51
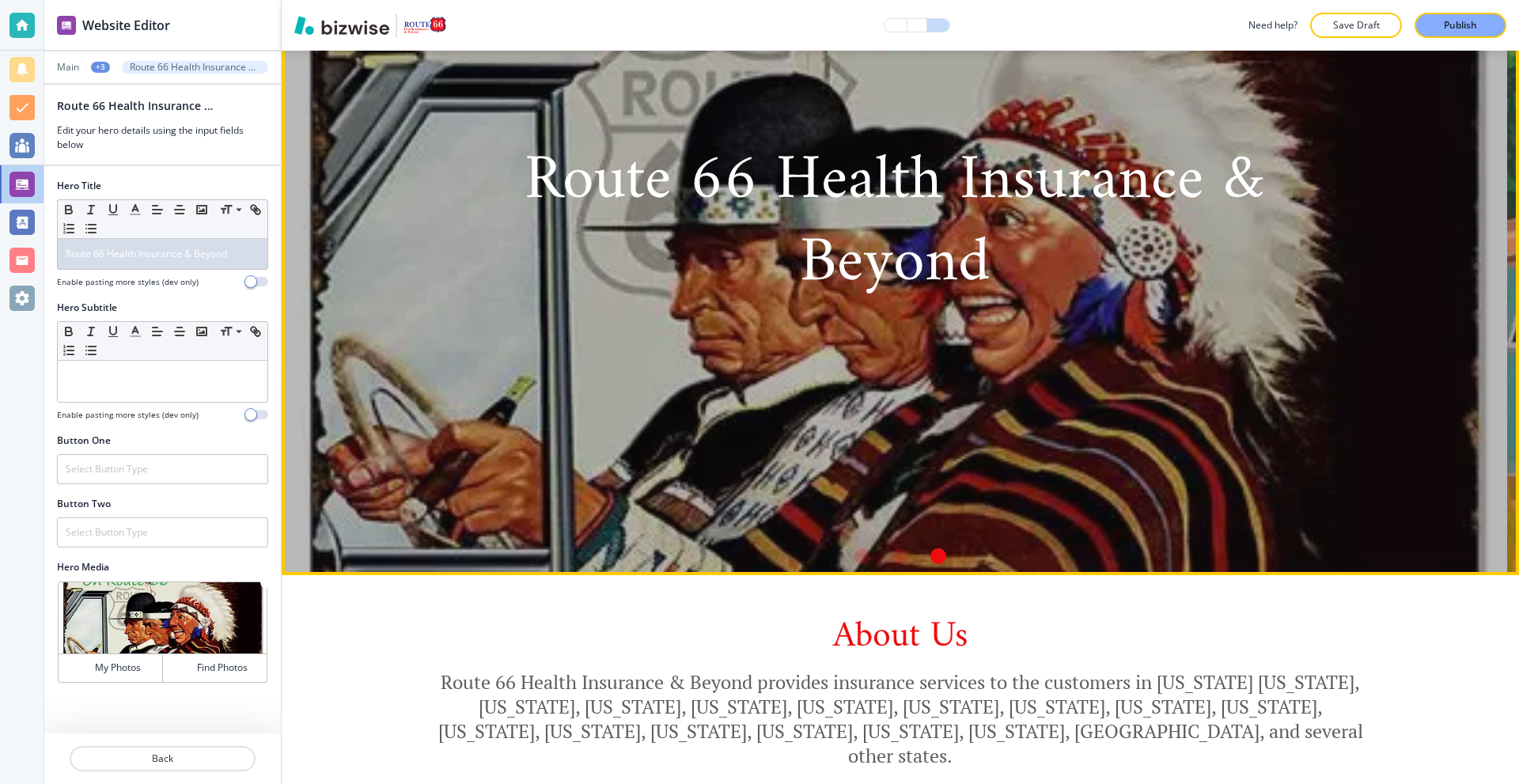
scroll to position [0, 0]
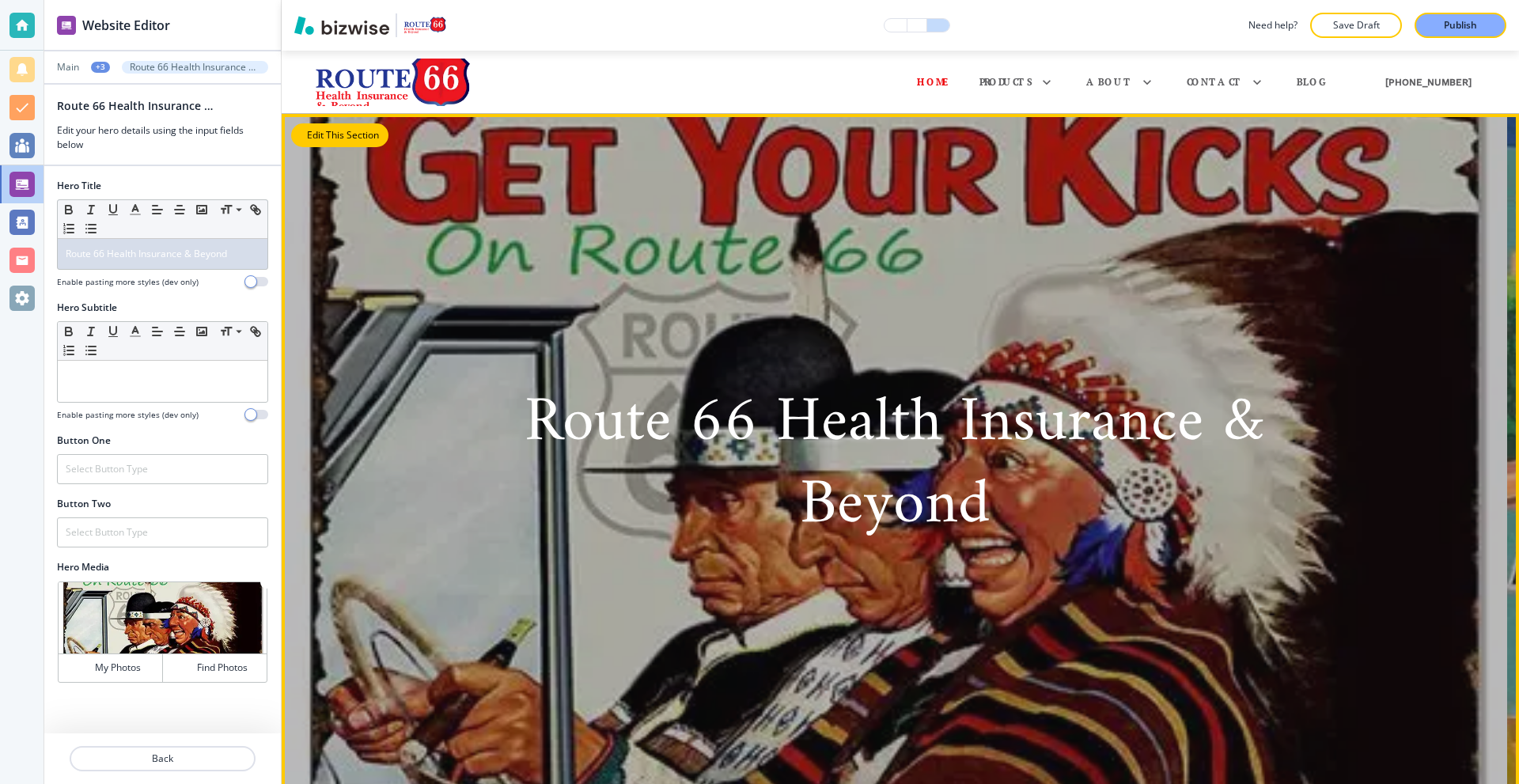
click at [315, 133] on button "Edit This Section" at bounding box center [339, 135] width 97 height 24
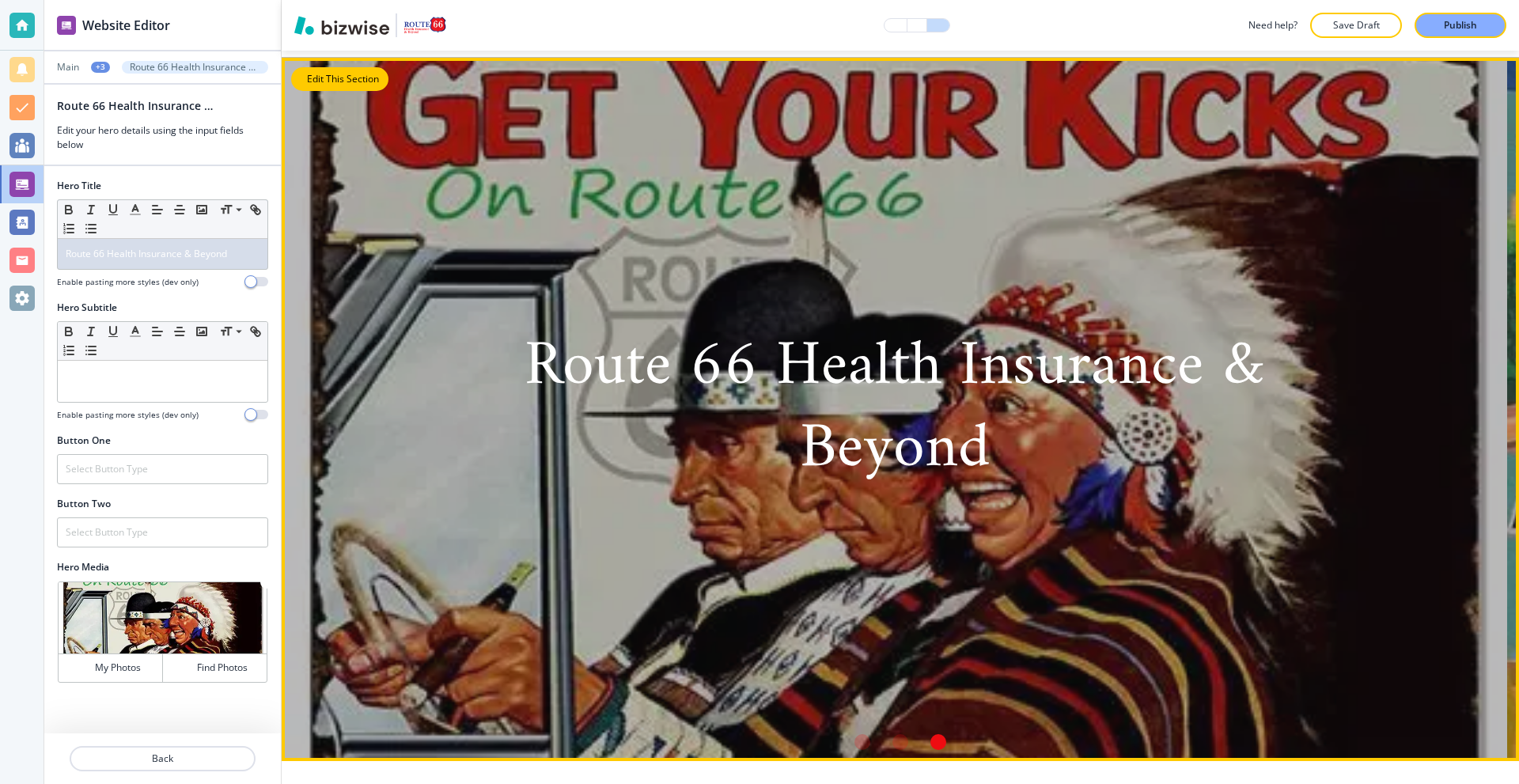
scroll to position [63, 0]
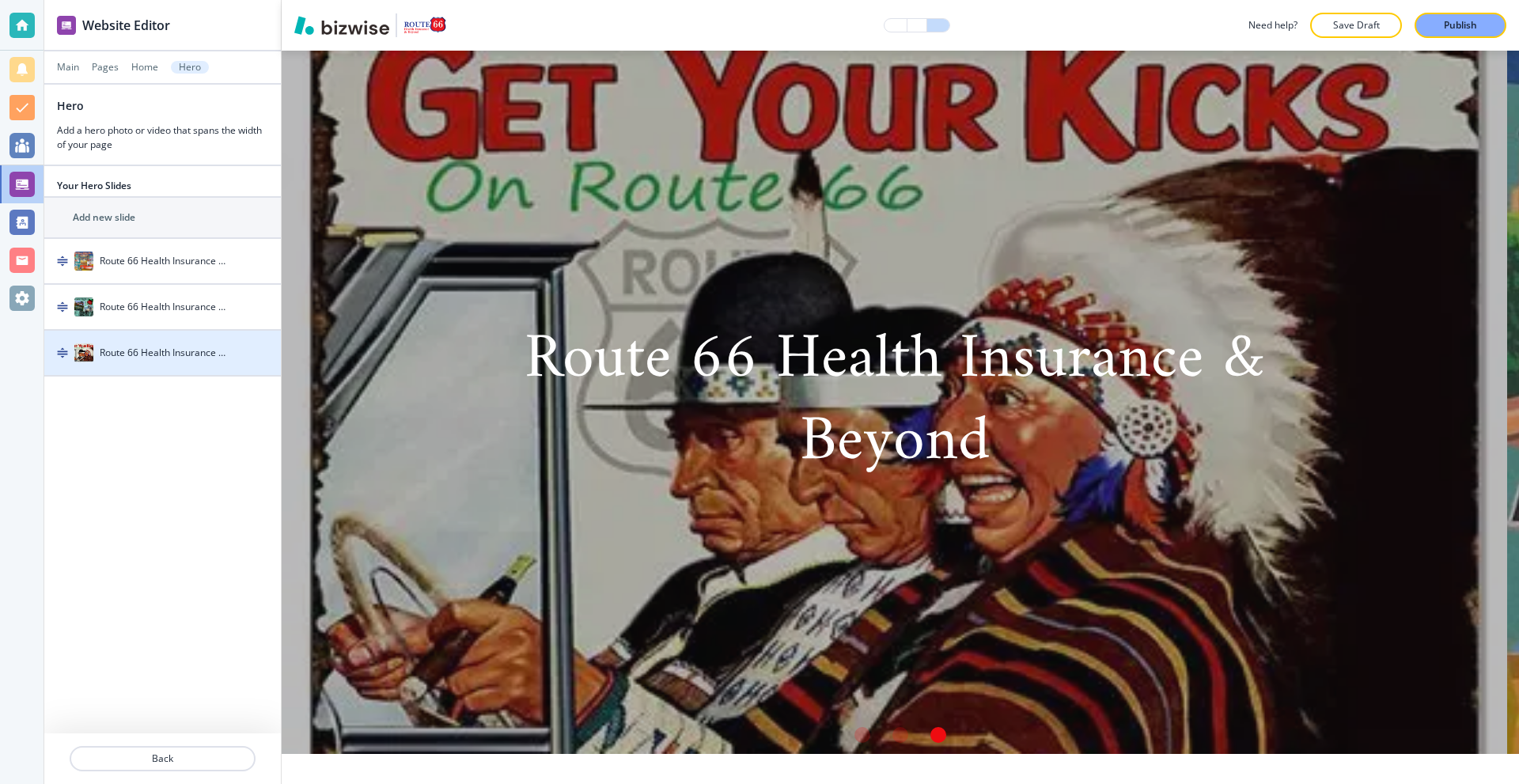
click at [121, 357] on h4 "Route 66 Health Insurance & Beyond" at bounding box center [163, 352] width 127 height 14
click at [188, 363] on div "button" at bounding box center [163, 368] width 236 height 13
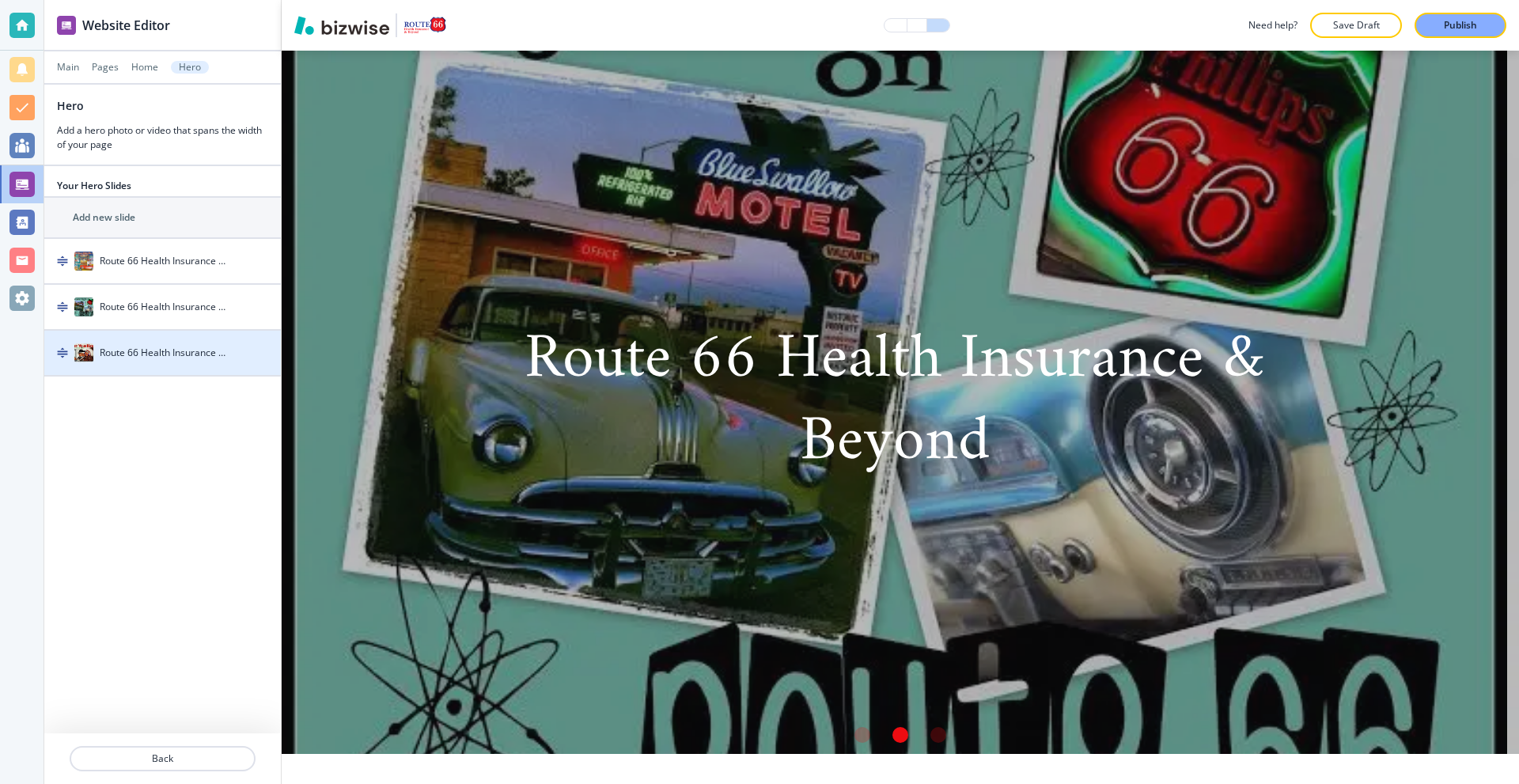
click at [160, 362] on div "button" at bounding box center [163, 368] width 236 height 13
click at [143, 347] on h4 "Route 66 Health Insurance & Beyond" at bounding box center [163, 352] width 127 height 14
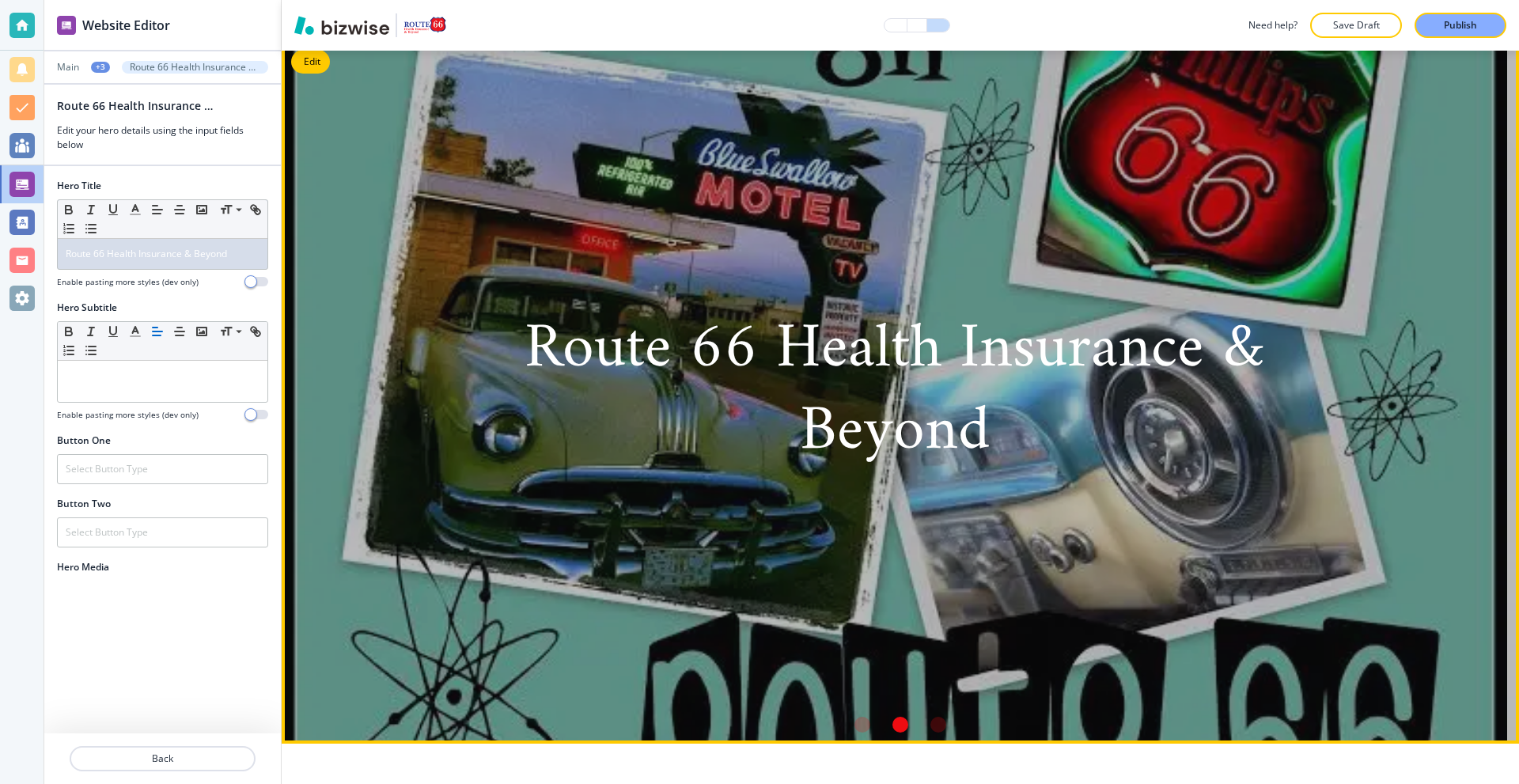
scroll to position [79, 0]
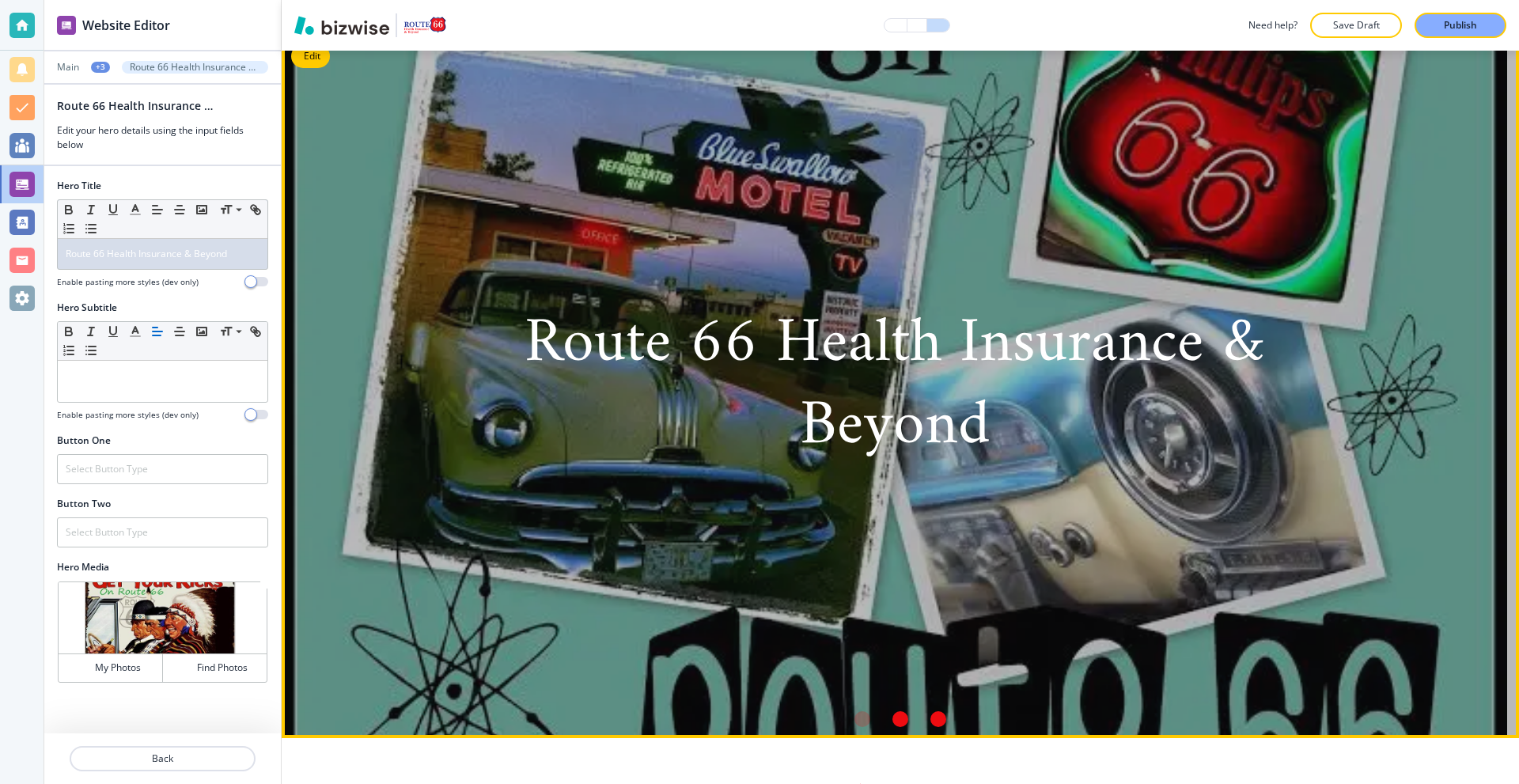
click at [932, 719] on div "Go to slide 3" at bounding box center [938, 718] width 16 height 16
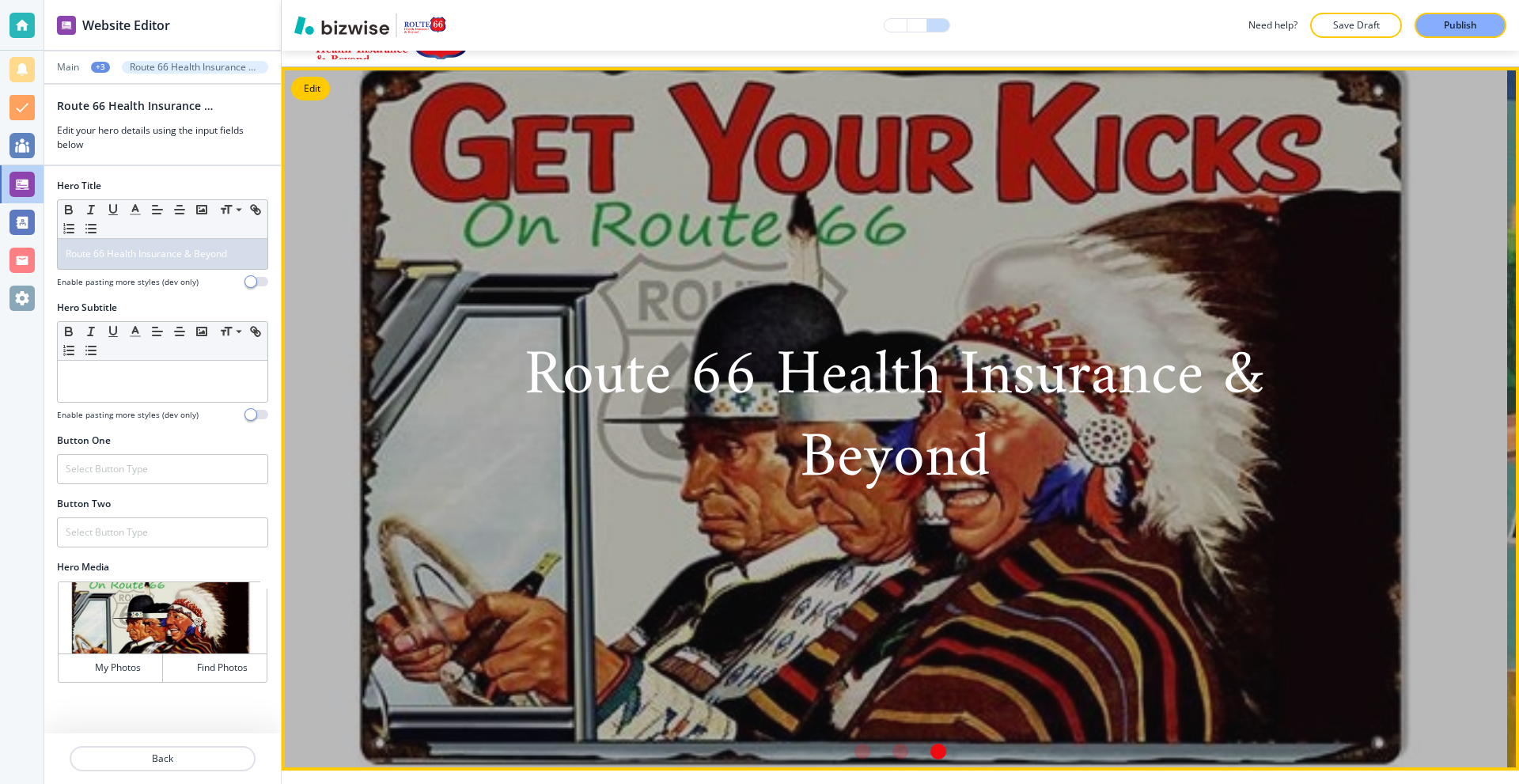
scroll to position [0, 0]
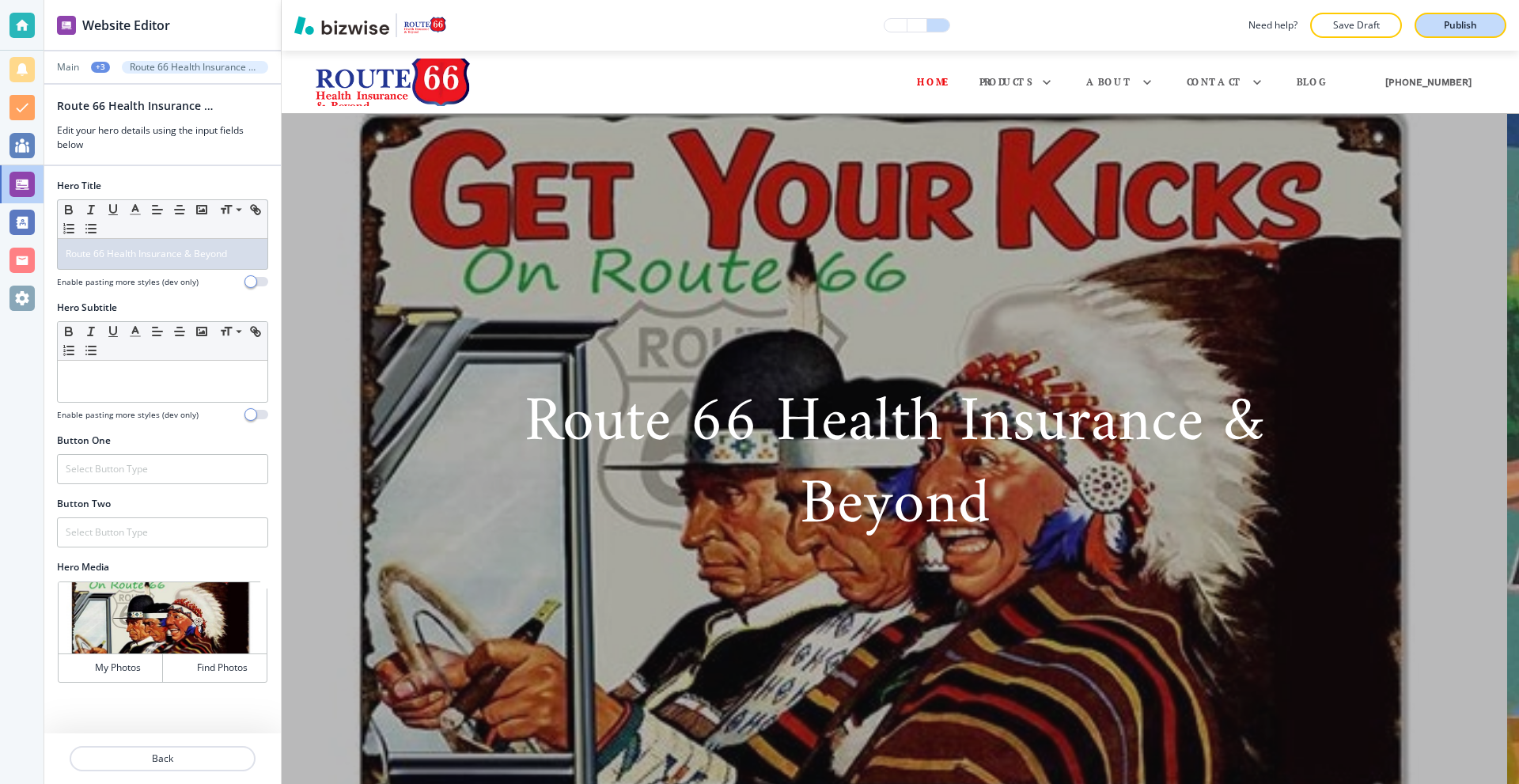
click at [1457, 17] on button "Publish" at bounding box center [1460, 25] width 92 height 25
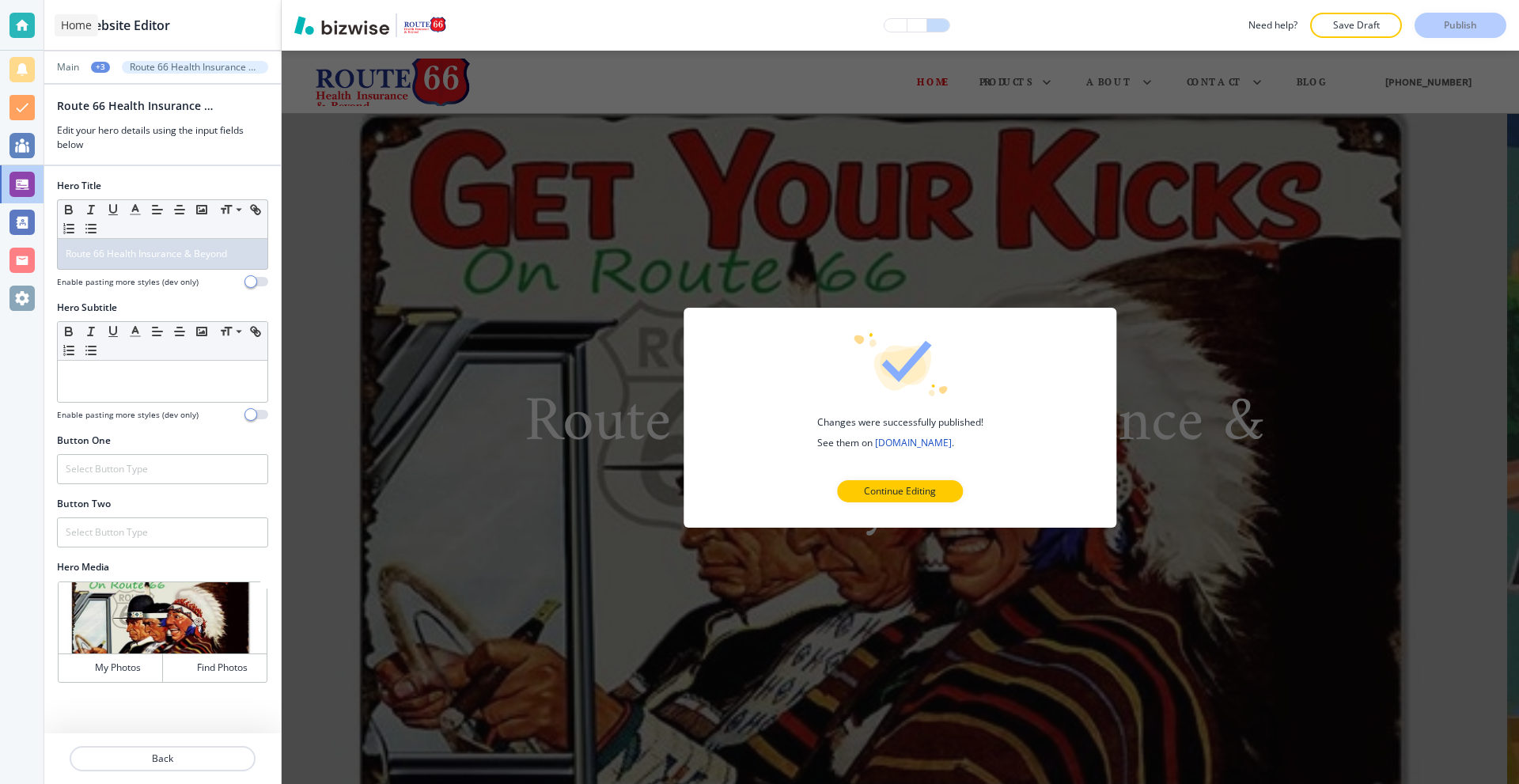
click at [23, 24] on div at bounding box center [22, 25] width 25 height 25
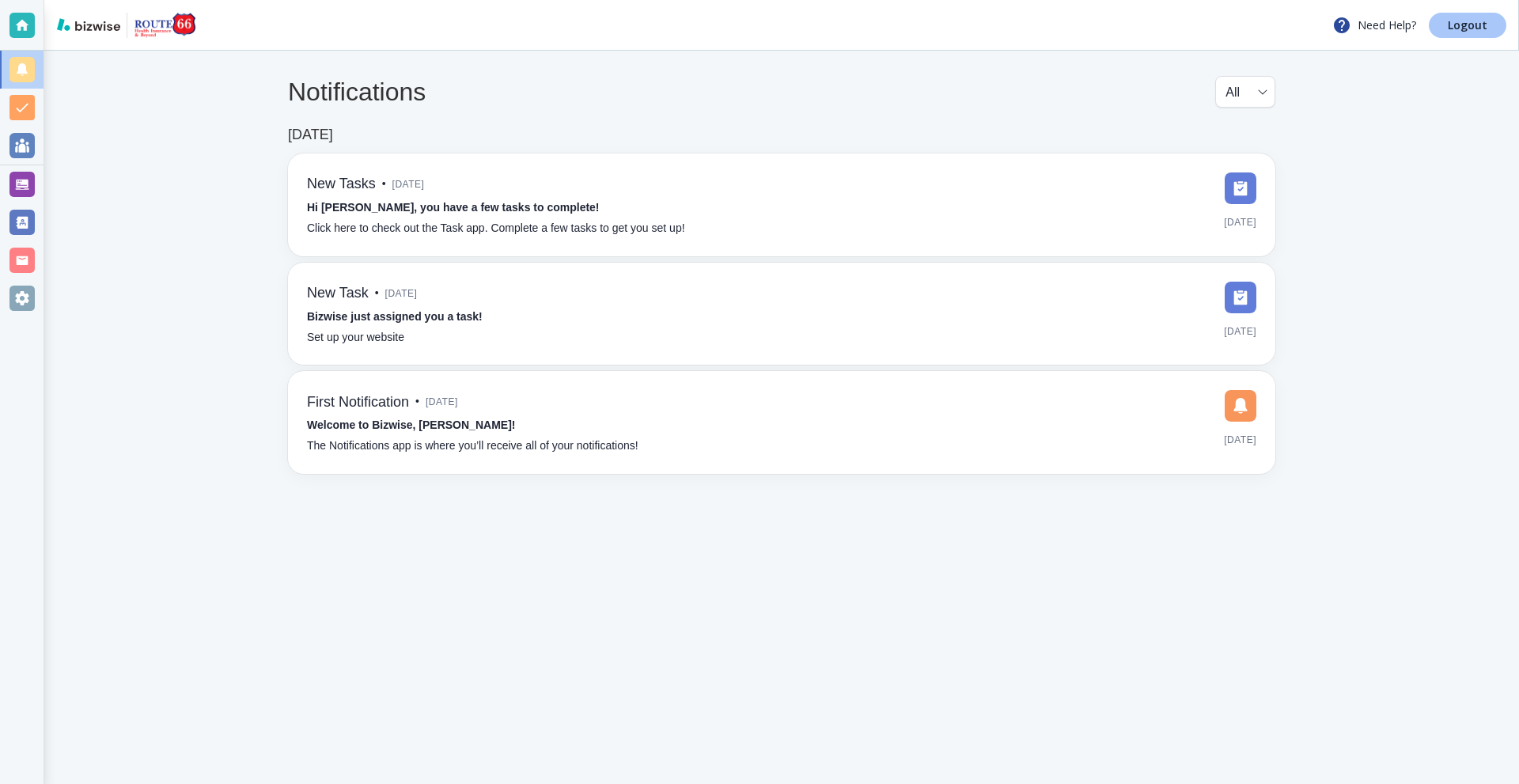
click at [1479, 20] on p "Logout" at bounding box center [1468, 24] width 40 height 11
